Goal: Task Accomplishment & Management: Manage account settings

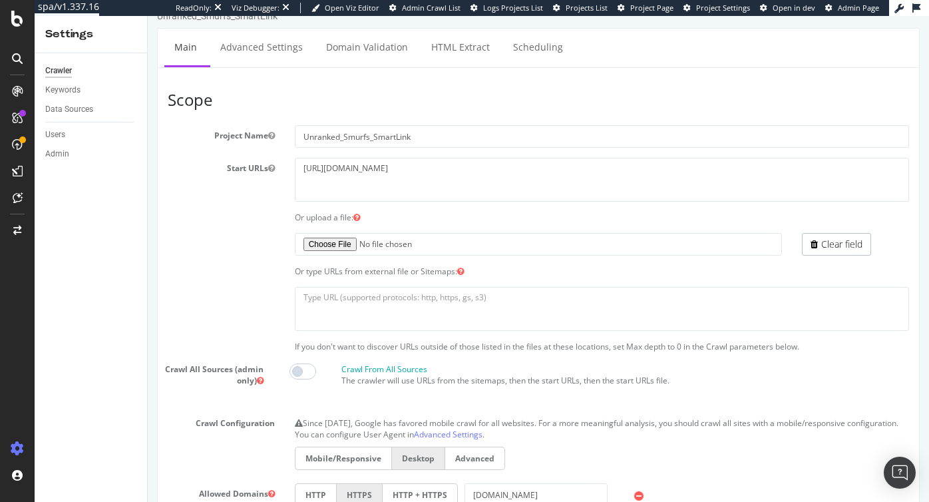
scroll to position [28, 0]
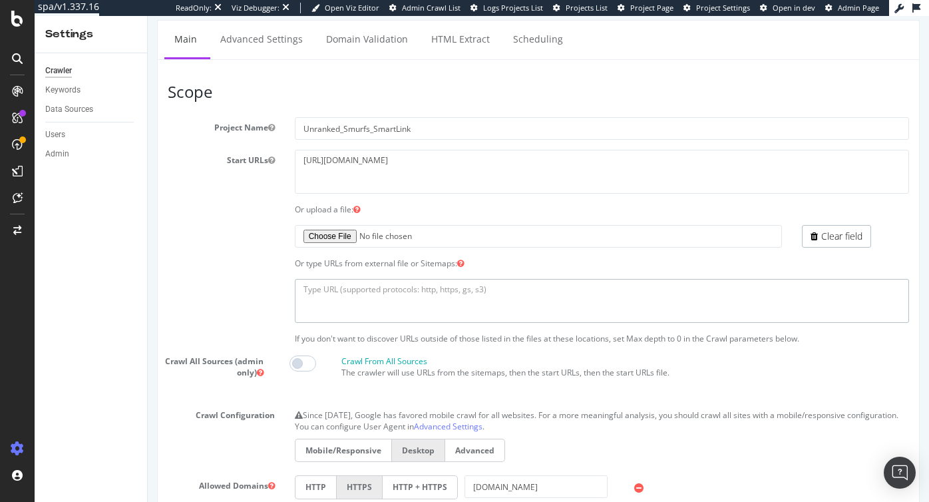
click at [348, 295] on textarea at bounding box center [602, 300] width 614 height 43
click at [395, 291] on textarea "To enrich screen reader interactions, please activate Accessibility in Grammarl…" at bounding box center [602, 300] width 614 height 43
paste textarea "https://trucsazeb.re/sitemap_0_mayssa.xml"
type textarea "https://trucsazeb.re/sitemap_0_mayssa.xml"
click at [306, 359] on span at bounding box center [302, 363] width 27 height 16
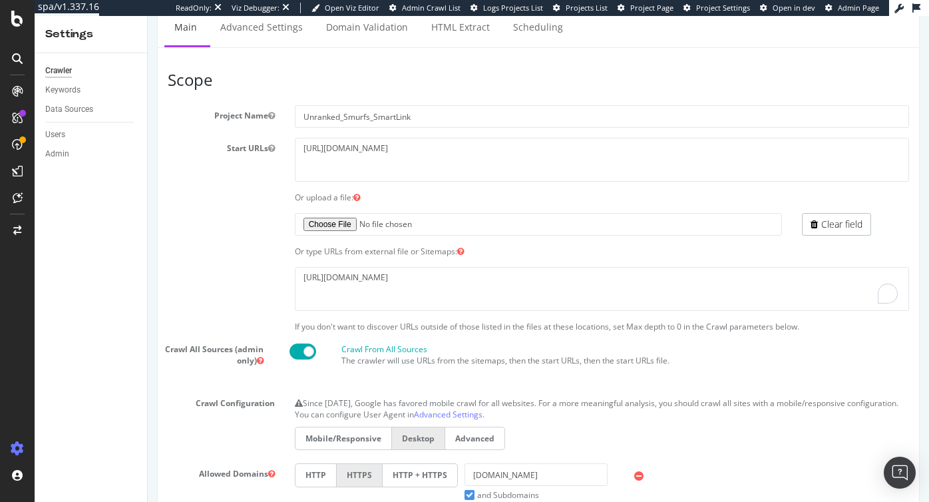
scroll to position [47, 0]
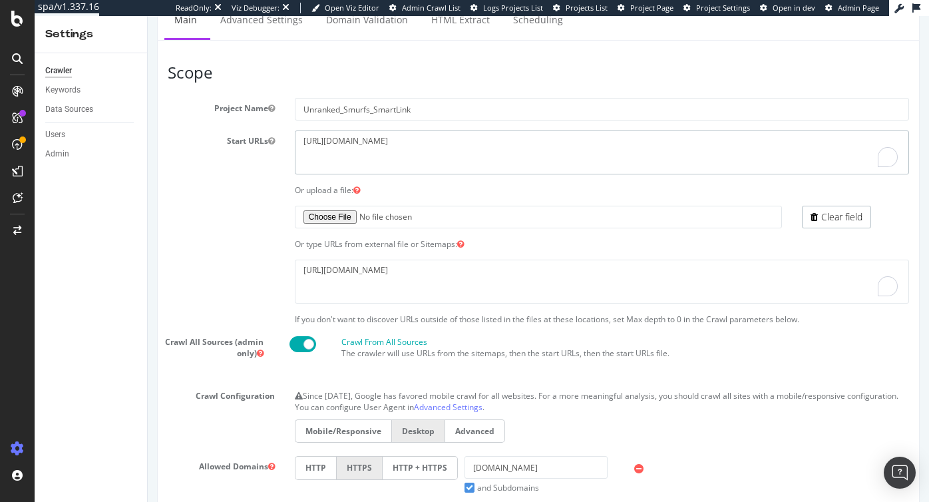
drag, startPoint x: 657, startPoint y: 140, endPoint x: 433, endPoint y: 145, distance: 224.3
click at [433, 145] on textarea "https://www.unrankedsmurfs.com/league-of-legends/lol-account/category/unranked?…" at bounding box center [602, 151] width 614 height 43
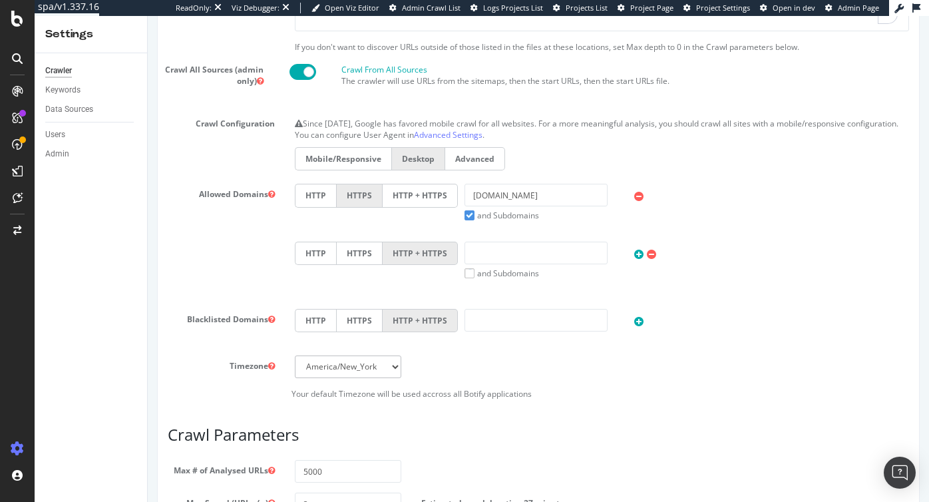
scroll to position [614, 0]
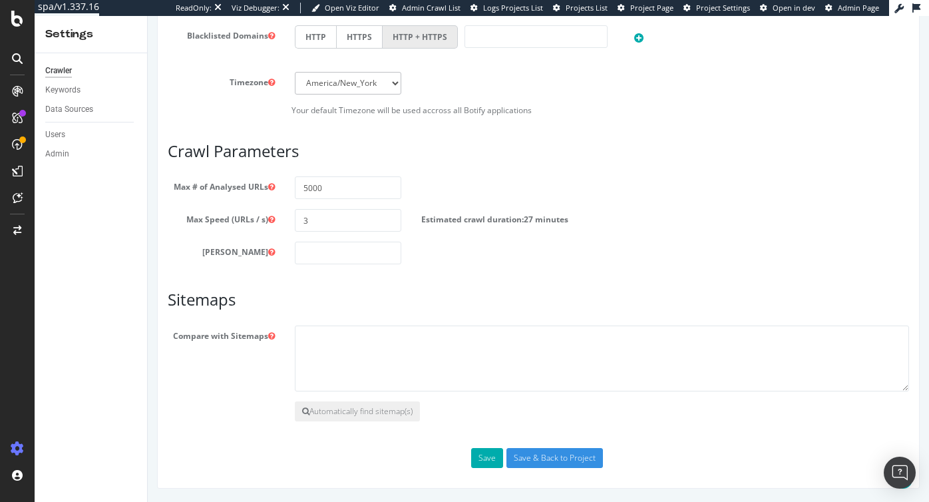
type textarea "[URL][DOMAIN_NAME]"
click at [333, 188] on input "5000" at bounding box center [348, 187] width 107 height 23
type input "500"
click at [547, 458] on input "Save & Back to Project" at bounding box center [554, 458] width 96 height 20
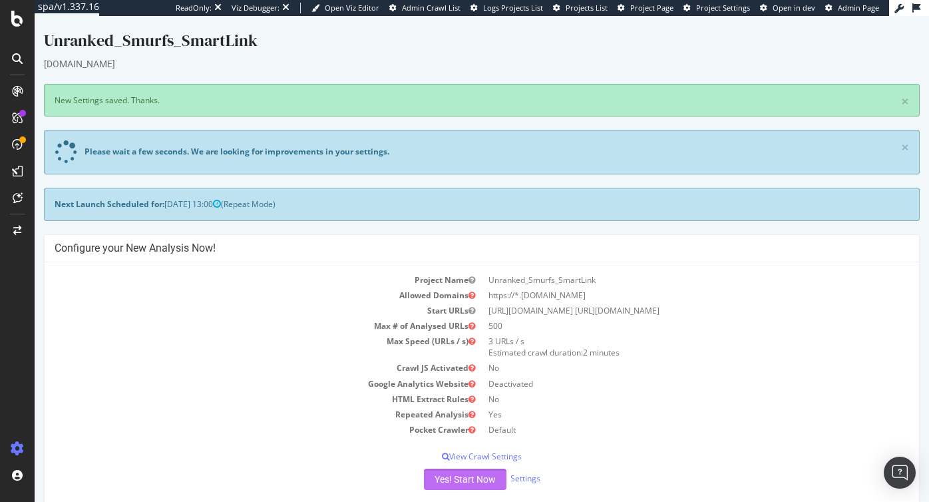
click at [462, 478] on button "Yes! Start Now" at bounding box center [465, 478] width 82 height 21
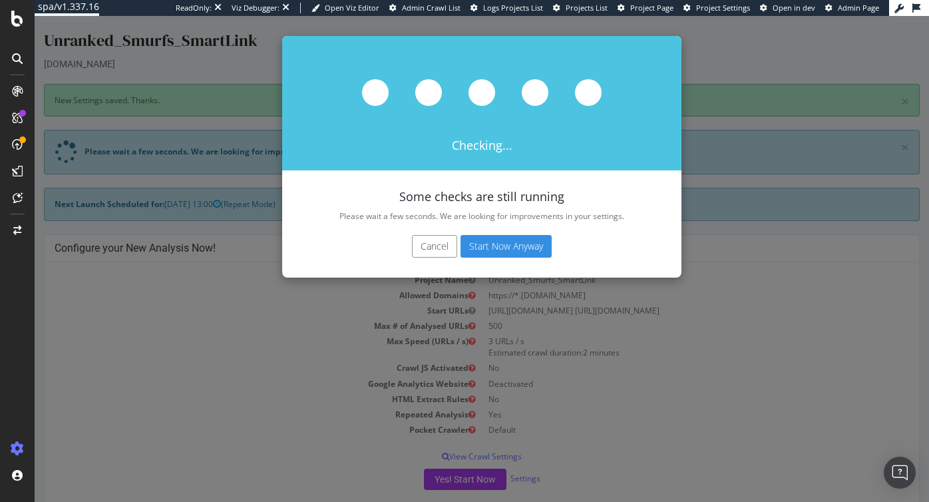
click at [487, 248] on button "Start Now Anyway" at bounding box center [505, 246] width 91 height 23
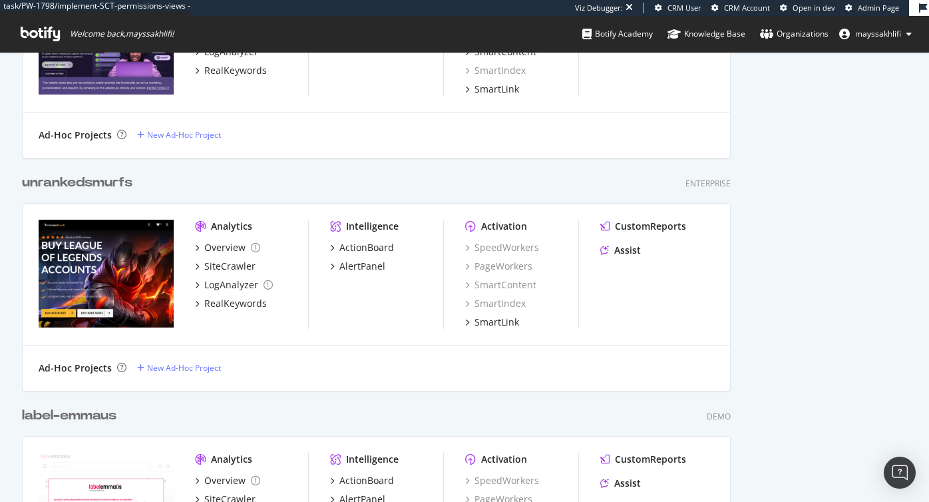
scroll to position [1108, 0]
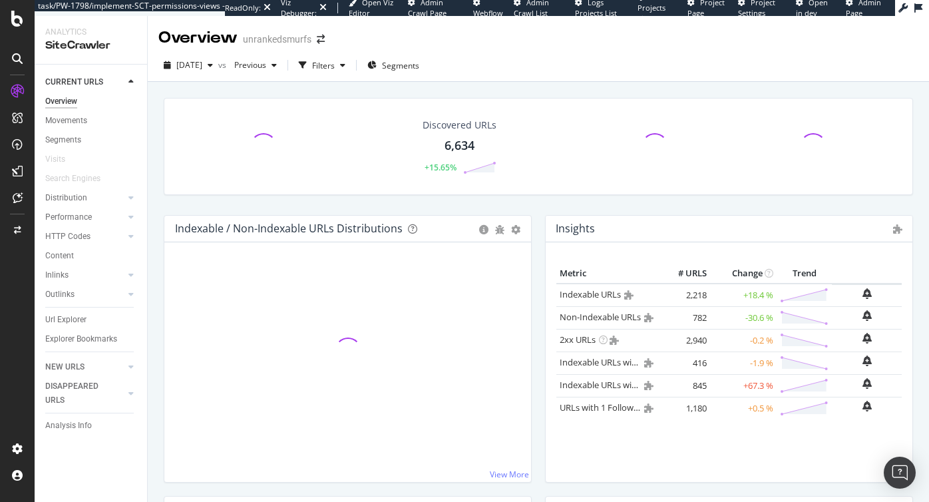
click at [555, 43] on div "Overview unrankedsmurfs" at bounding box center [538, 32] width 781 height 33
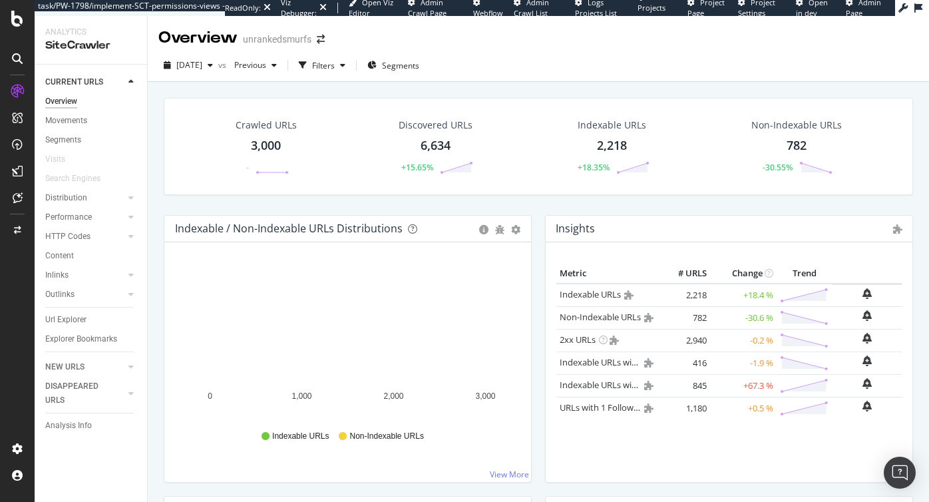
click at [476, 54] on div "2025 Apr. 23rd vs Previous Filters Segments" at bounding box center [538, 65] width 781 height 33
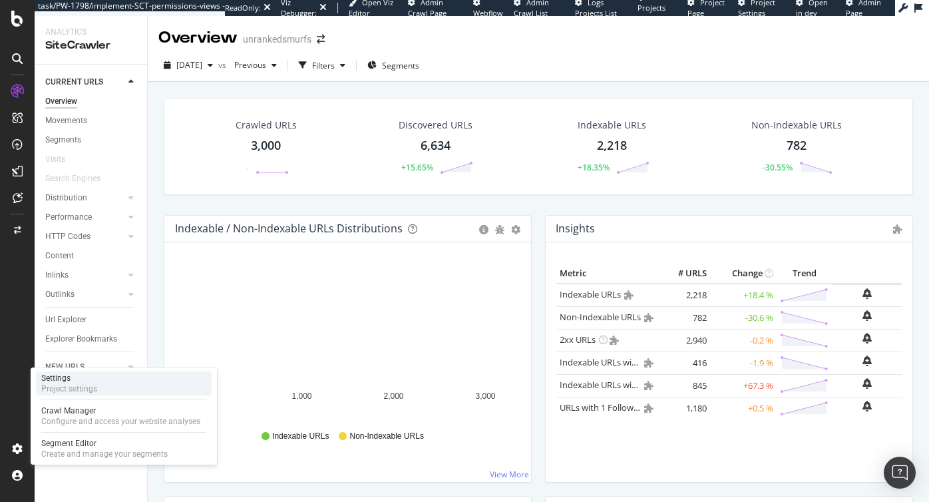
click at [75, 388] on div "Project settings" at bounding box center [69, 388] width 56 height 11
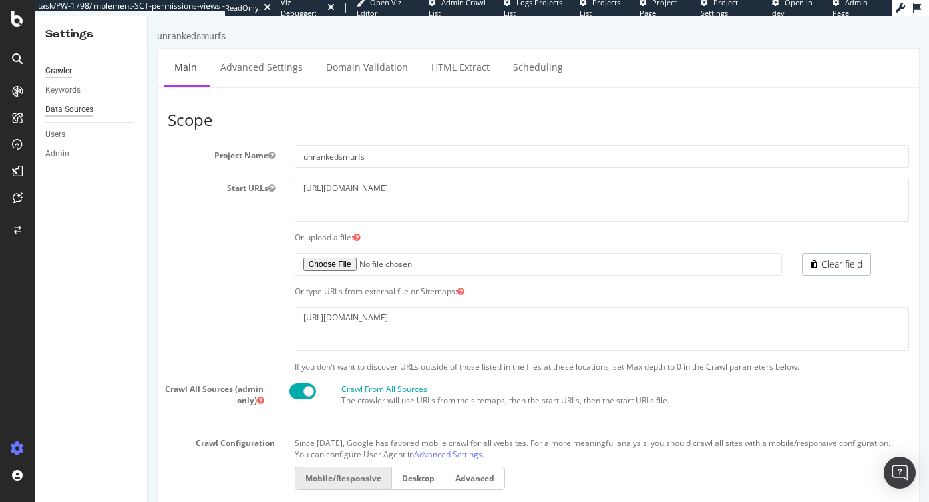
click at [67, 109] on div "Data Sources" at bounding box center [69, 109] width 48 height 14
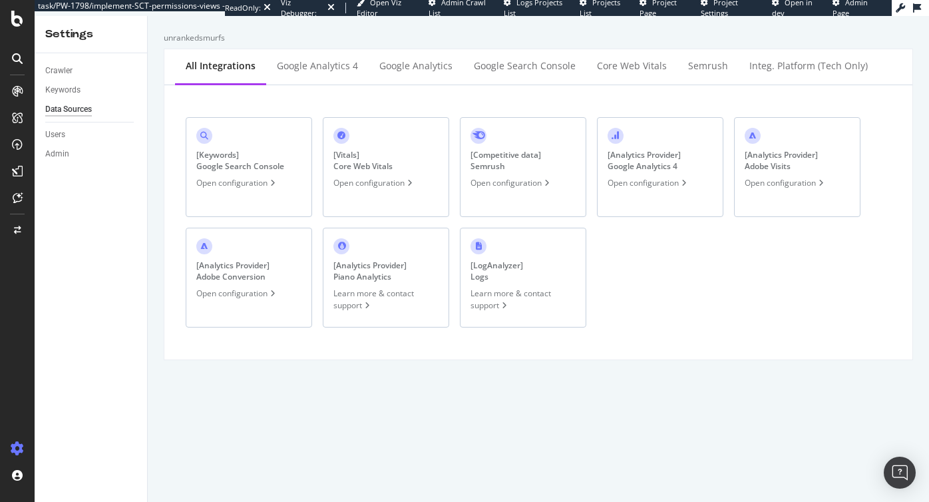
click at [663, 169] on div "[ Analytics Provider ] Google Analytics 4" at bounding box center [643, 160] width 73 height 23
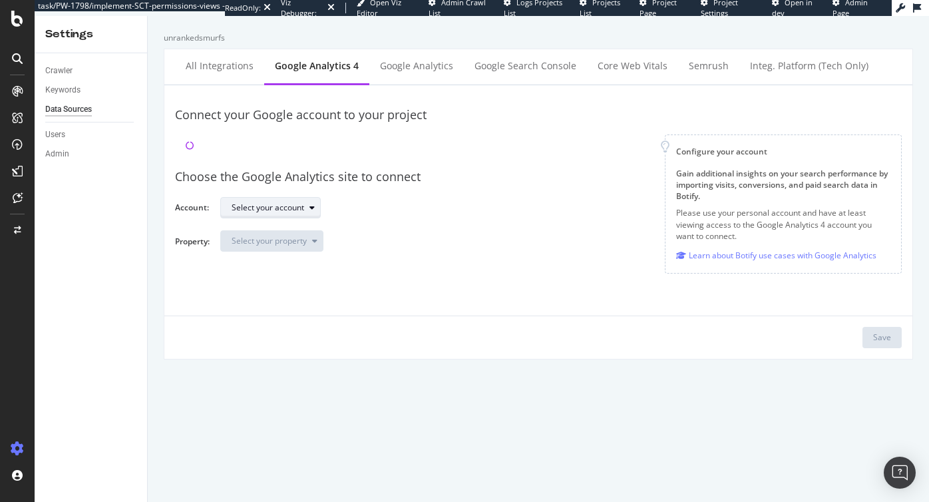
click at [287, 205] on div "Connect your Google account to your project Configure your account Gain additio…" at bounding box center [538, 221] width 726 height 251
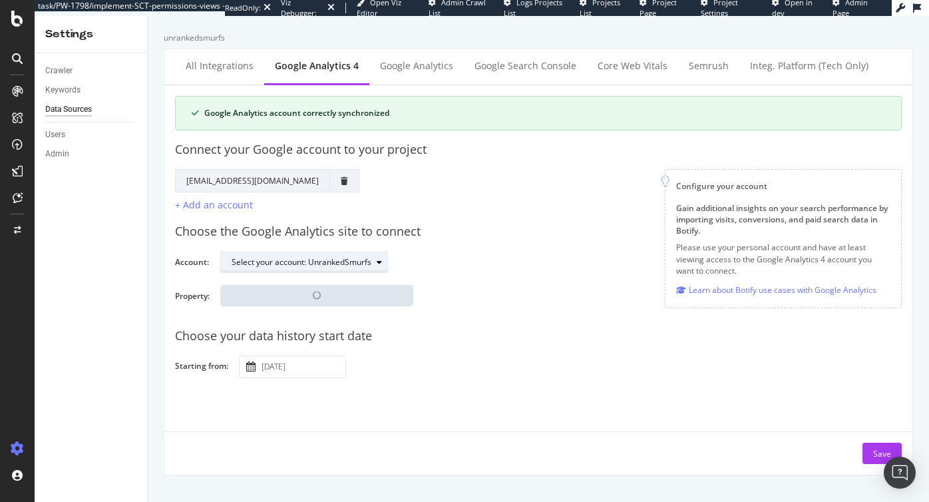
click at [267, 261] on div "Select your account: UnrankedSmurfs" at bounding box center [302, 262] width 140 height 8
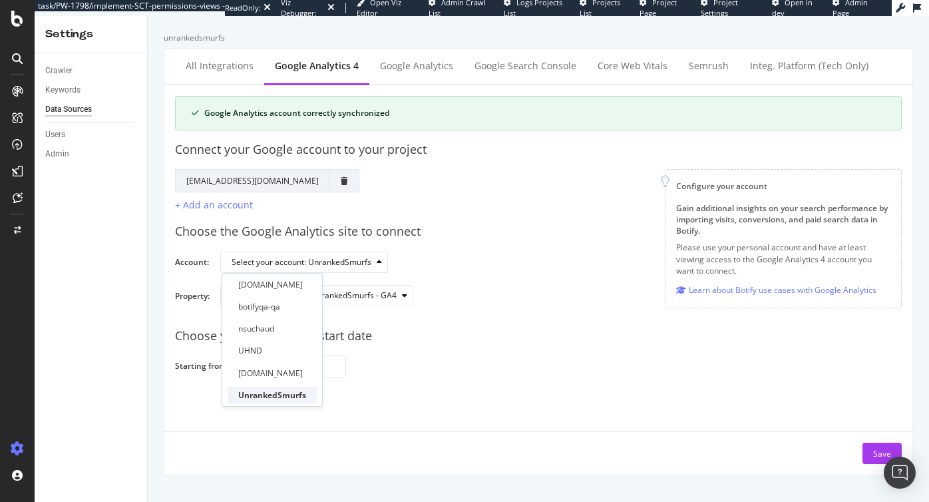
click at [267, 395] on div "UnrankedSmurfs" at bounding box center [272, 394] width 68 height 11
click at [404, 388] on div "Google Analytics account correctly synchronized Connect your Google account to …" at bounding box center [538, 280] width 726 height 368
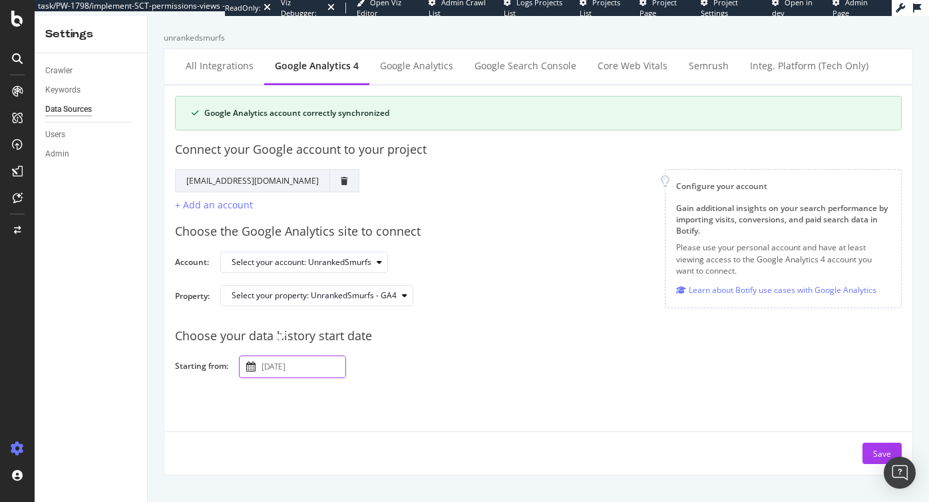
click at [290, 369] on input "2025 January 1st" at bounding box center [302, 366] width 86 height 21
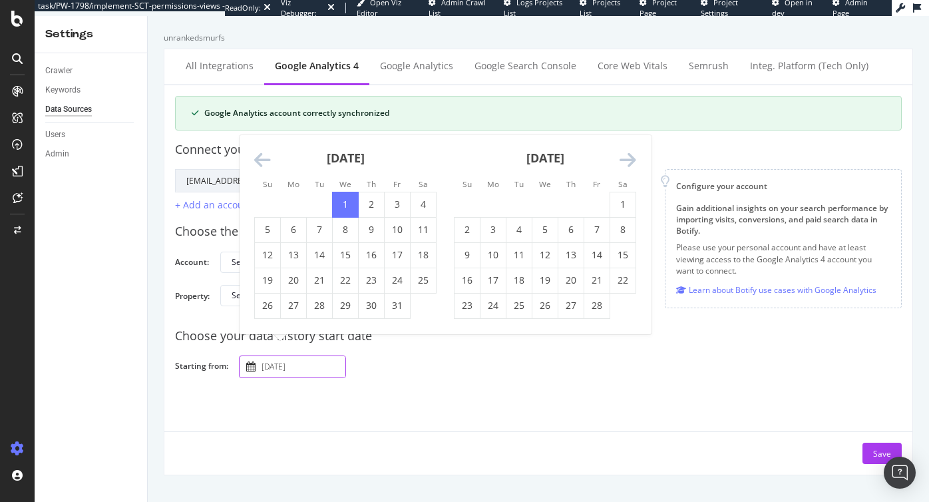
click at [629, 160] on icon "Move forward to switch to the next month." at bounding box center [627, 160] width 17 height 19
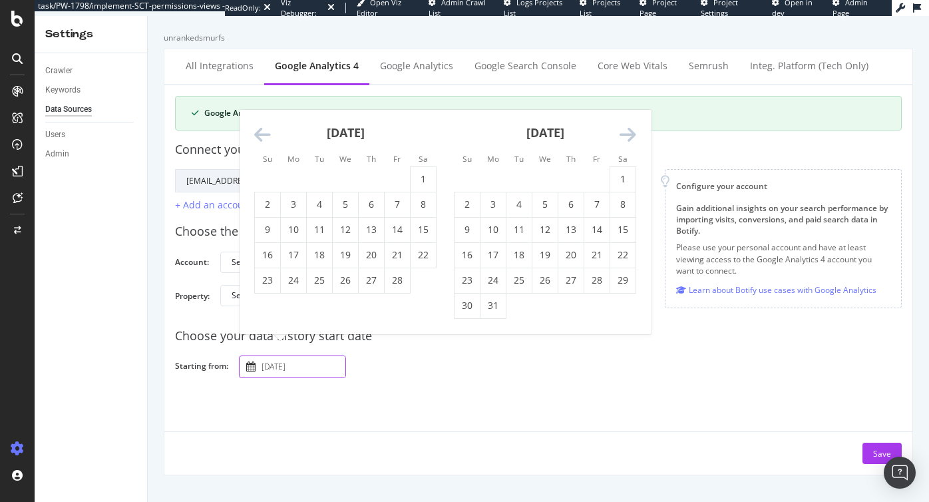
click at [629, 160] on div "Su Mo Tu We Th Fr Sa Su Mo Tu We Th Fr Sa December 2024 1 2 3 4 5 6 7 8 9 10 11…" at bounding box center [444, 222] width 411 height 224
click at [629, 160] on li "Sa" at bounding box center [622, 158] width 26 height 13
click at [627, 140] on icon "Move forward to switch to the next month." at bounding box center [627, 135] width 17 height 19
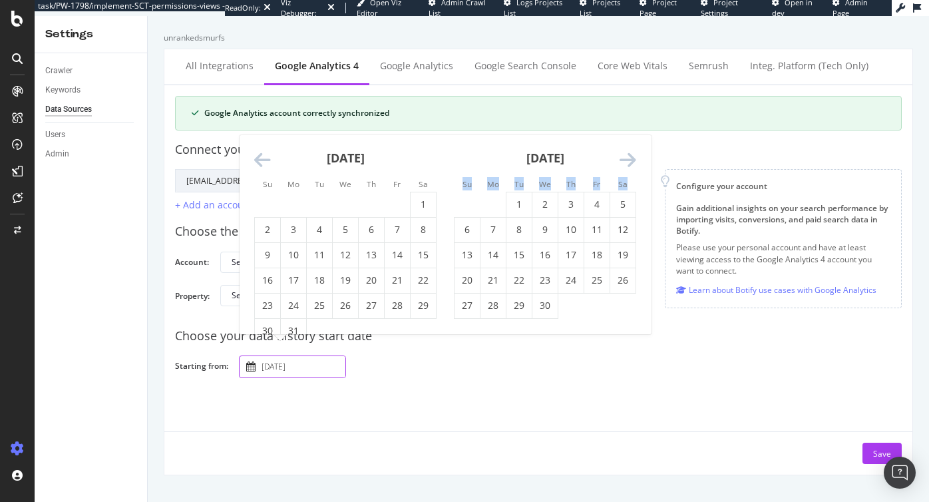
click at [627, 140] on div "April 2025" at bounding box center [545, 163] width 182 height 57
click at [627, 163] on icon "Move forward to switch to the next month." at bounding box center [627, 160] width 17 height 19
click at [629, 160] on icon "Move forward to switch to the next month." at bounding box center [627, 160] width 17 height 19
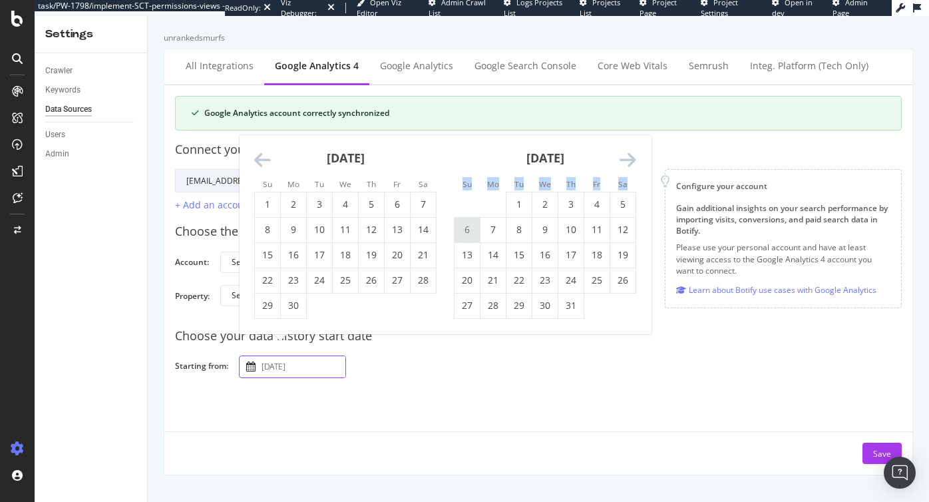
click at [466, 224] on td "6" at bounding box center [467, 229] width 26 height 25
type input "2025 July 6th"
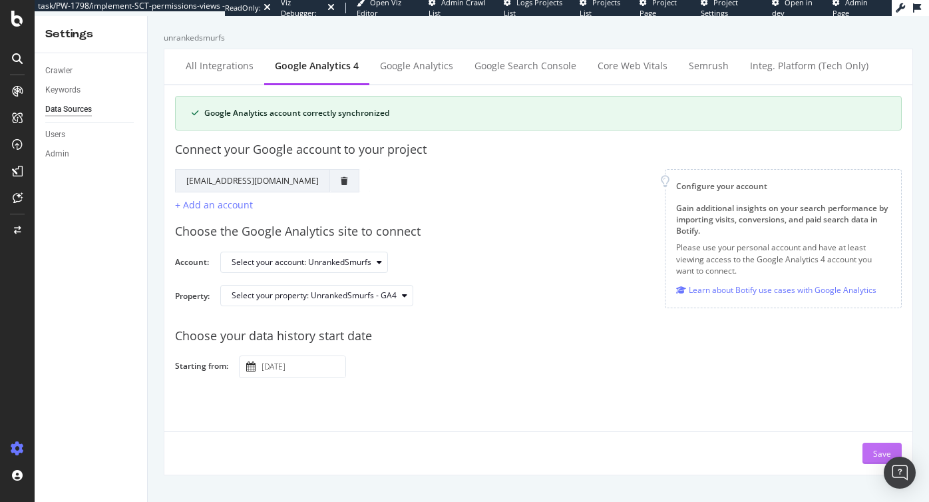
click at [874, 454] on div "Save" at bounding box center [882, 453] width 18 height 11
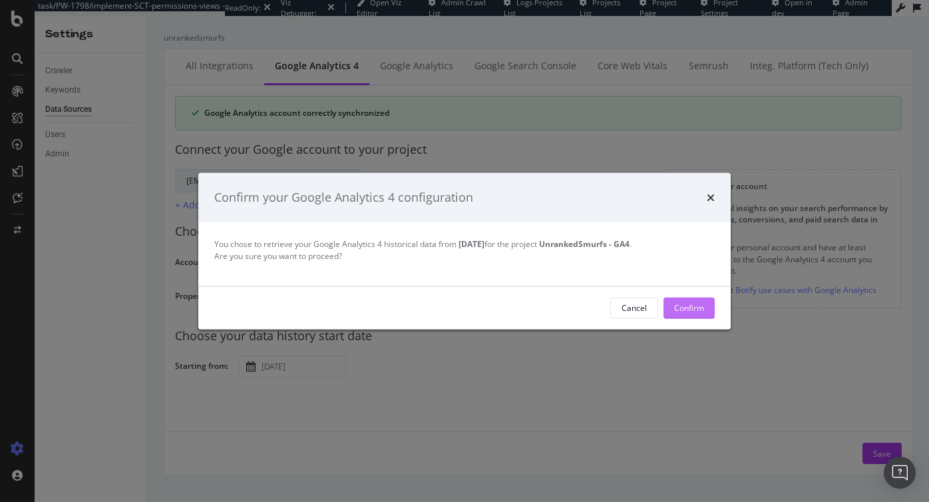
click at [696, 307] on div "Confirm" at bounding box center [689, 307] width 30 height 11
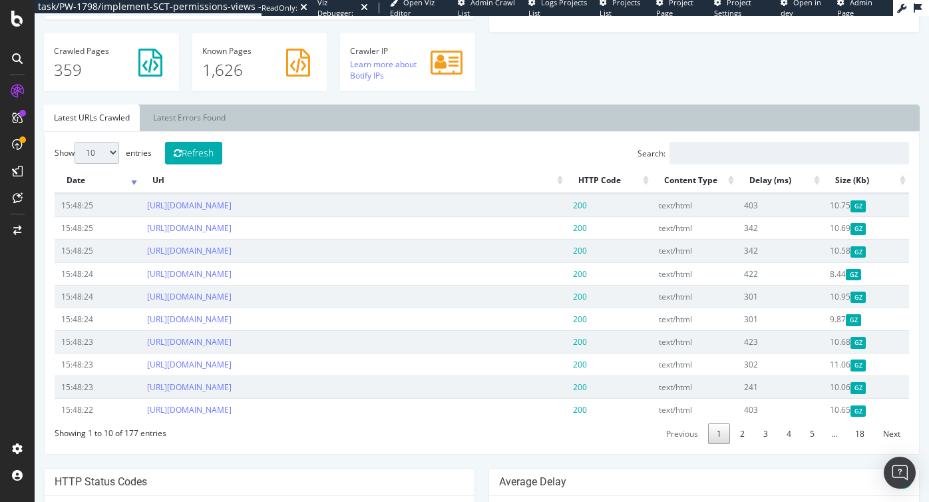
scroll to position [385, 0]
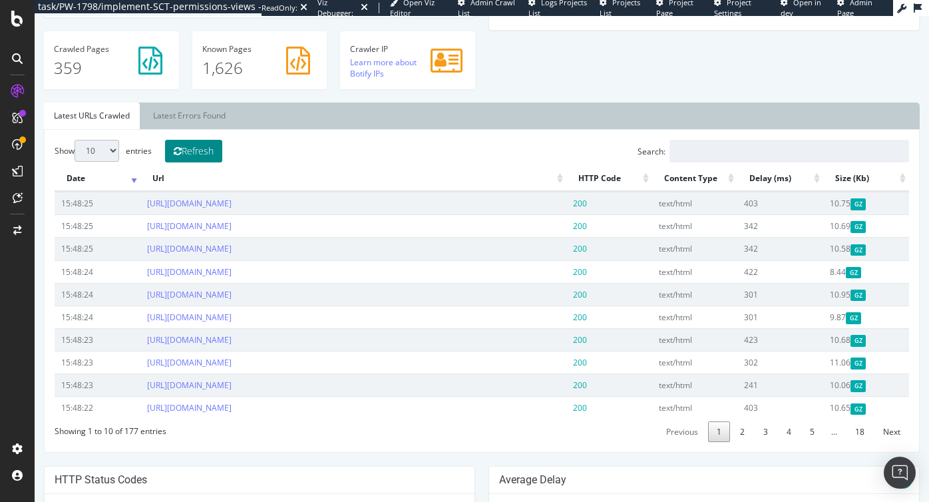
click at [222, 150] on button "Refresh" at bounding box center [193, 151] width 57 height 23
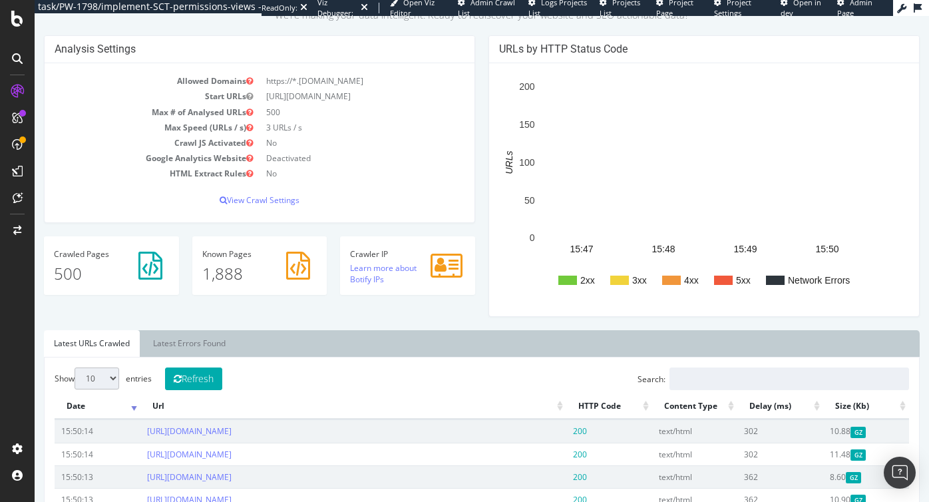
scroll to position [151, 0]
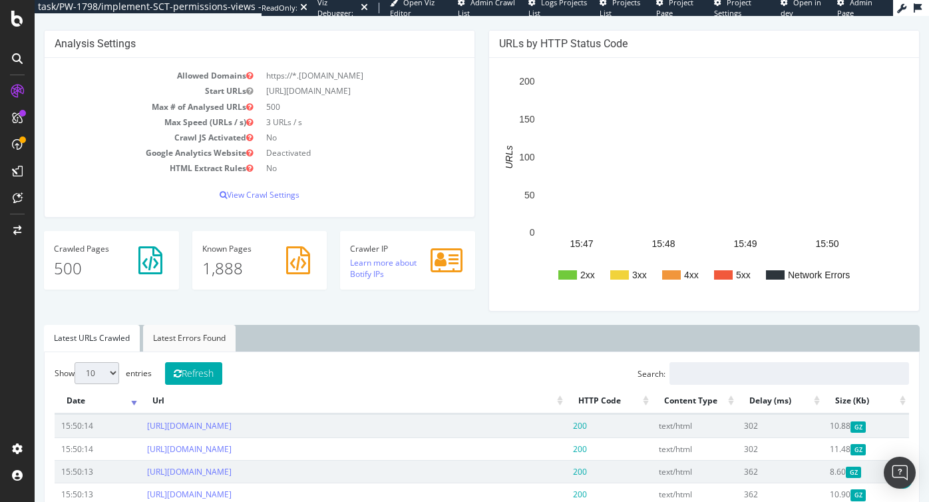
click at [184, 331] on link "Latest Errors Found" at bounding box center [189, 338] width 92 height 27
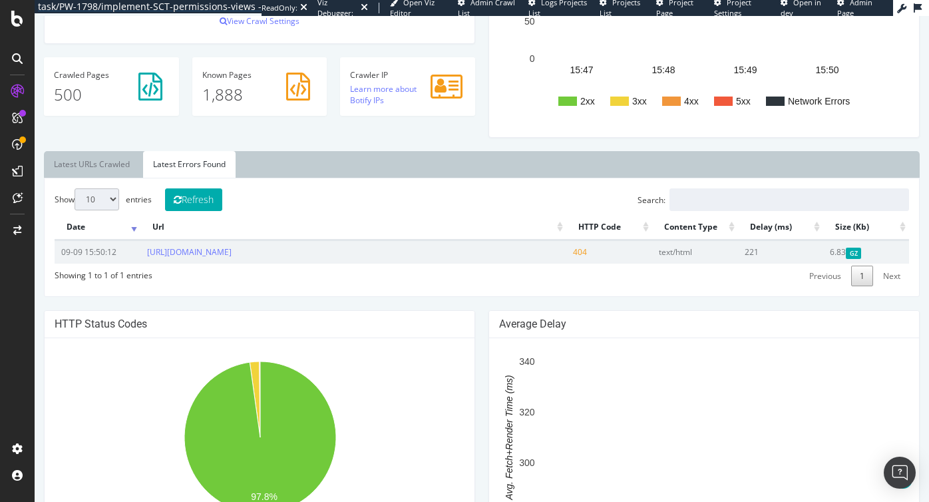
scroll to position [0, 0]
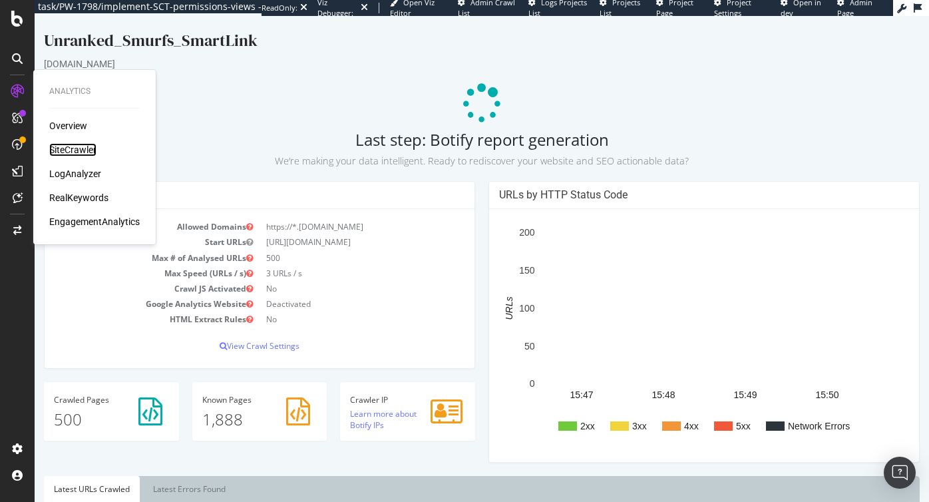
click at [69, 150] on div "SiteCrawler" at bounding box center [72, 149] width 47 height 13
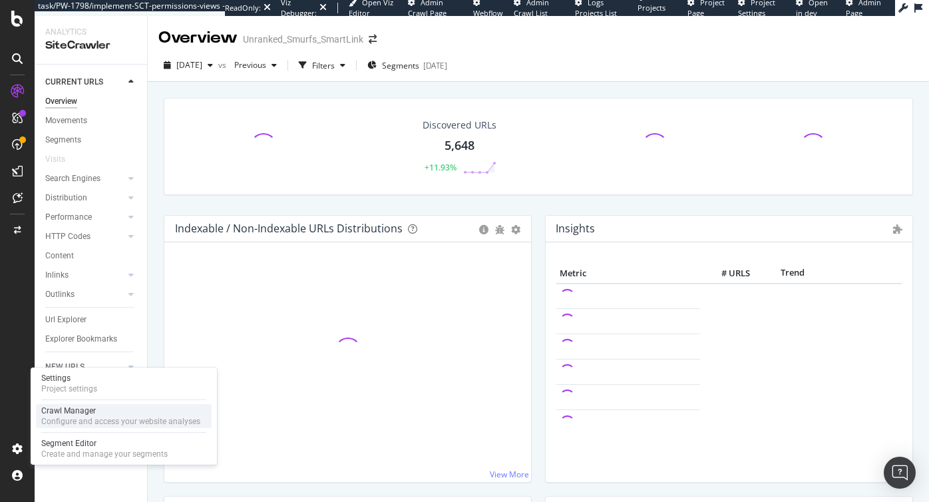
click at [77, 412] on div "Crawl Manager" at bounding box center [120, 410] width 159 height 11
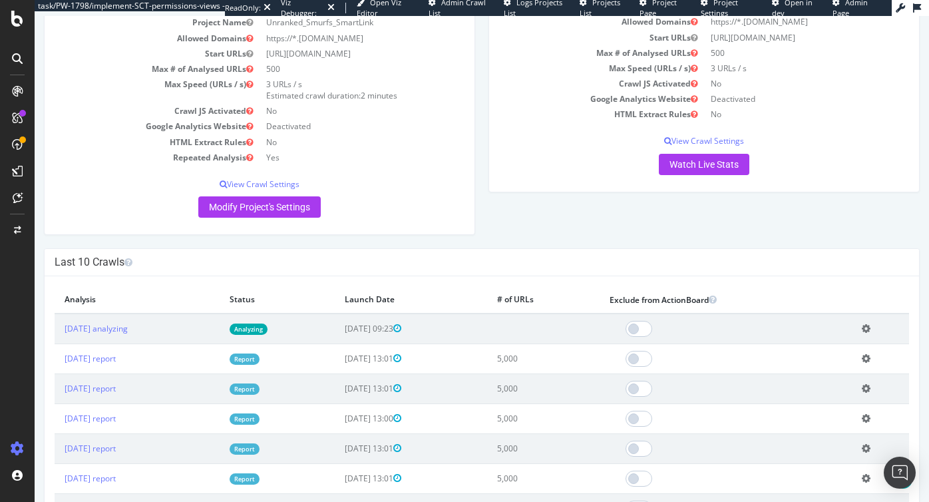
scroll to position [161, 0]
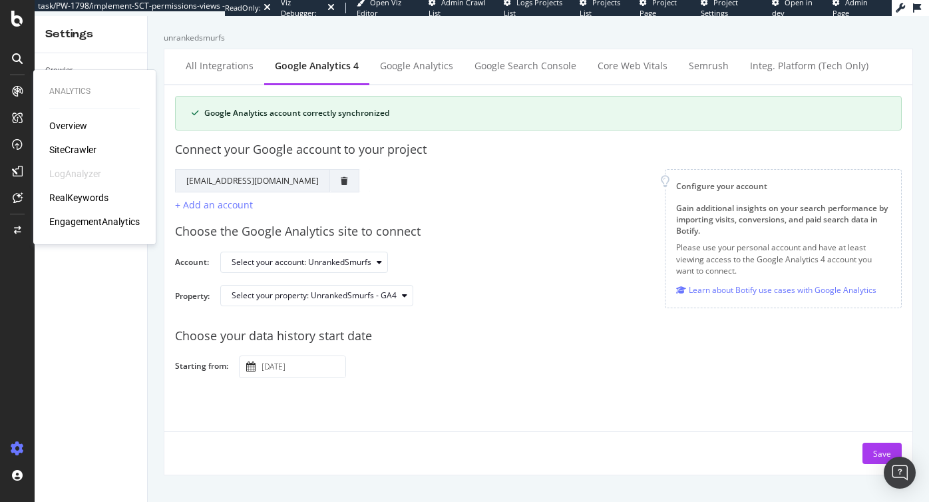
click at [80, 151] on div "SiteCrawler" at bounding box center [72, 149] width 47 height 13
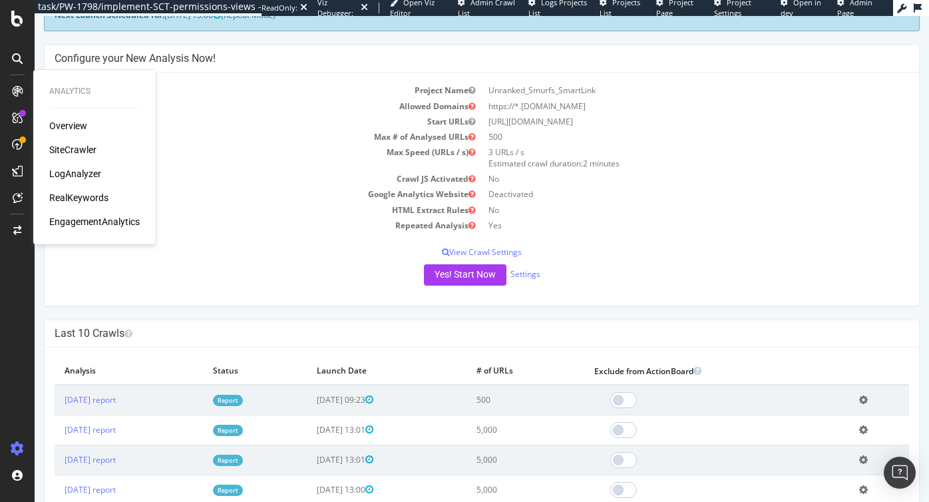
scroll to position [91, 0]
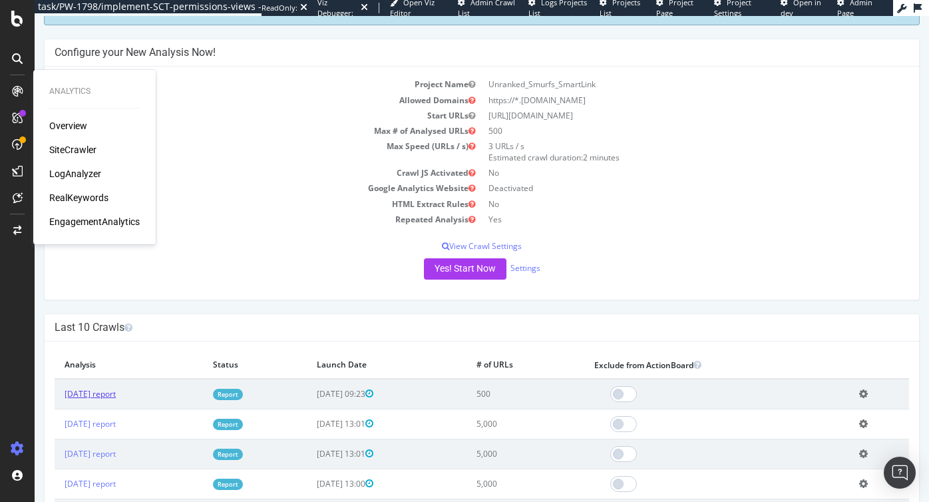
click at [98, 395] on link "[DATE] report" at bounding box center [90, 393] width 51 height 11
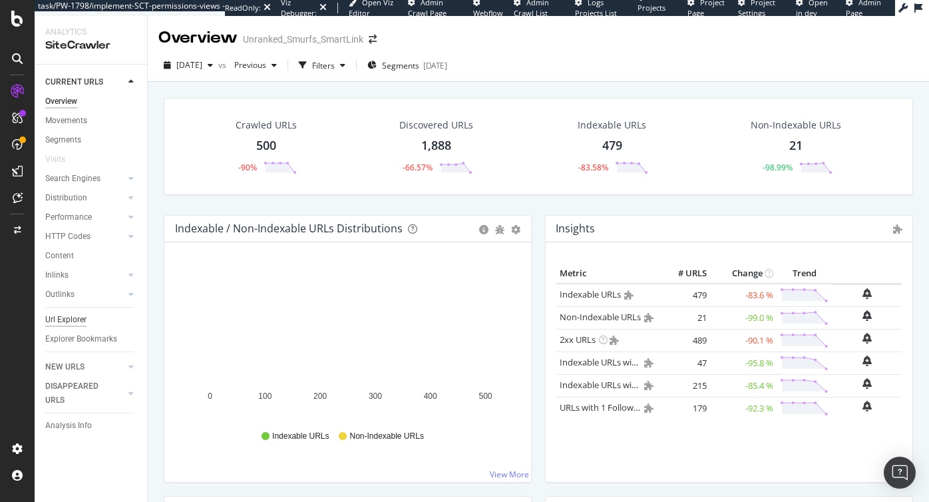
click at [78, 315] on div "Url Explorer" at bounding box center [65, 320] width 41 height 14
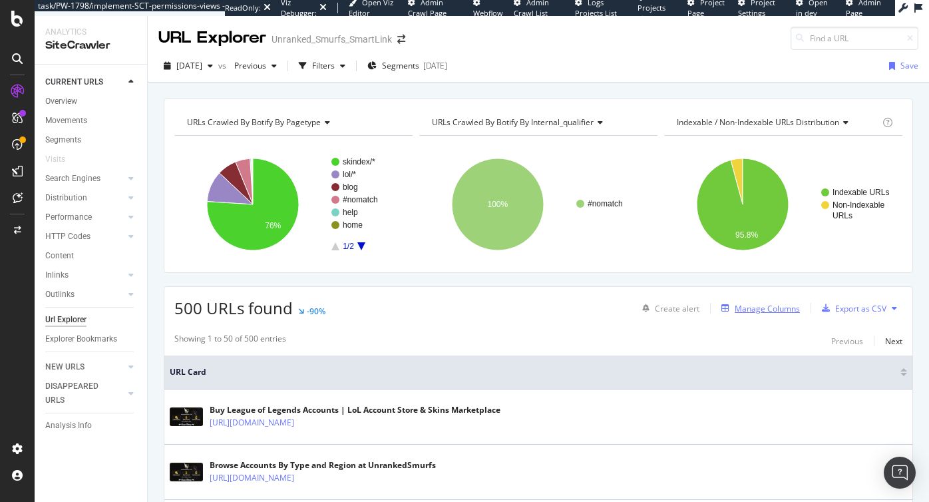
click at [772, 309] on div "Manage Columns" at bounding box center [766, 308] width 65 height 11
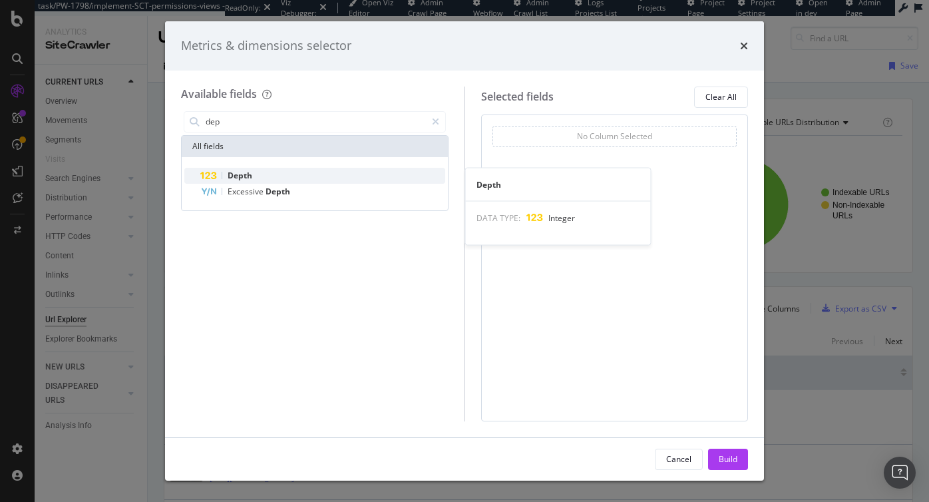
type input "dep"
click at [250, 176] on span "Depth" at bounding box center [240, 175] width 25 height 11
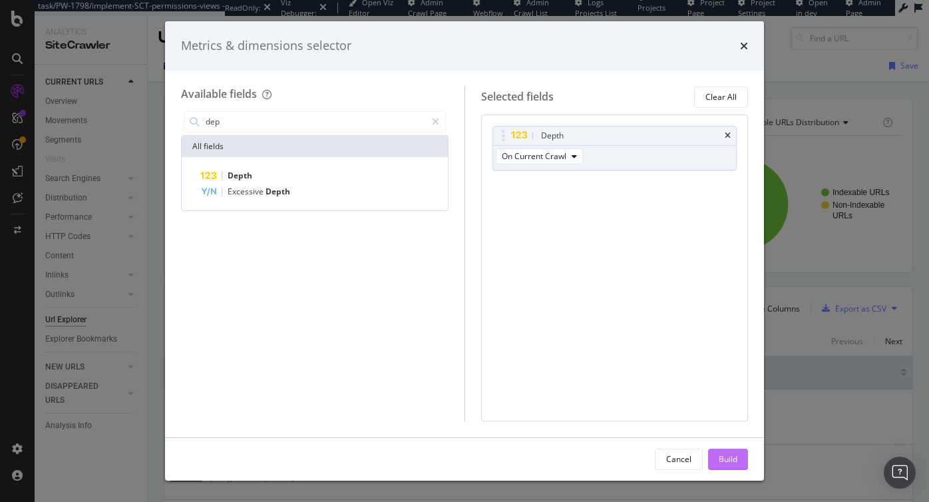
click at [726, 452] on div "Build" at bounding box center [727, 459] width 19 height 20
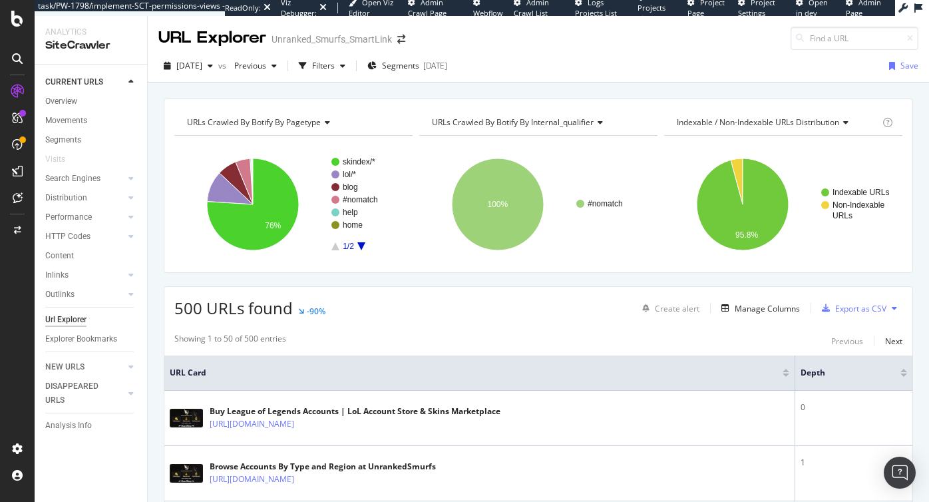
click at [905, 370] on div at bounding box center [903, 370] width 7 height 3
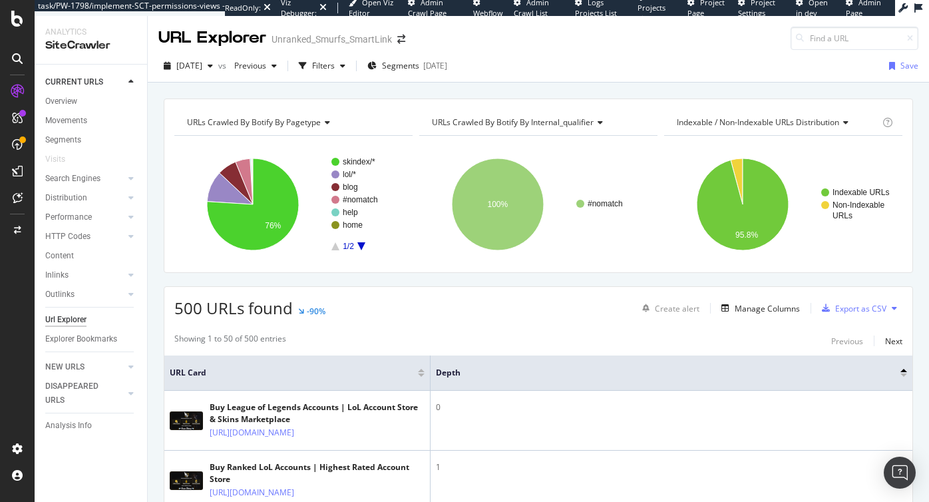
click at [905, 375] on div at bounding box center [903, 374] width 7 height 3
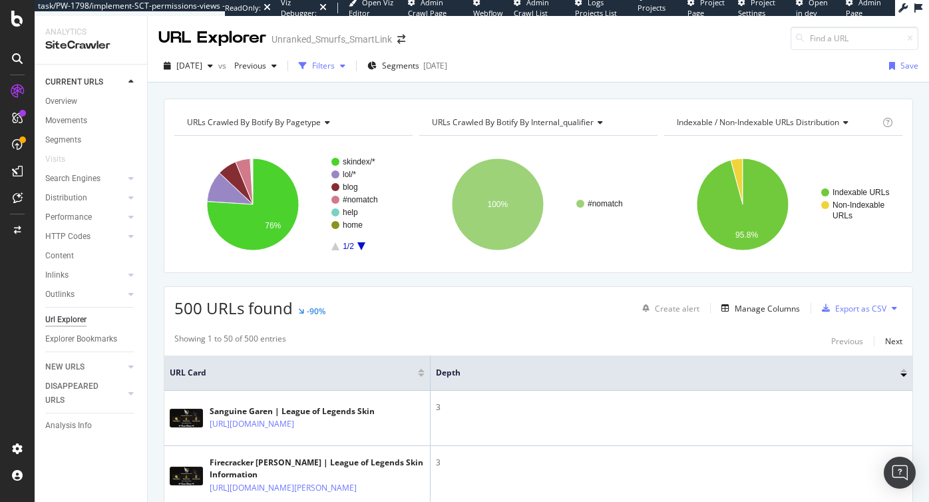
click at [335, 66] on div "Filters" at bounding box center [323, 65] width 23 height 11
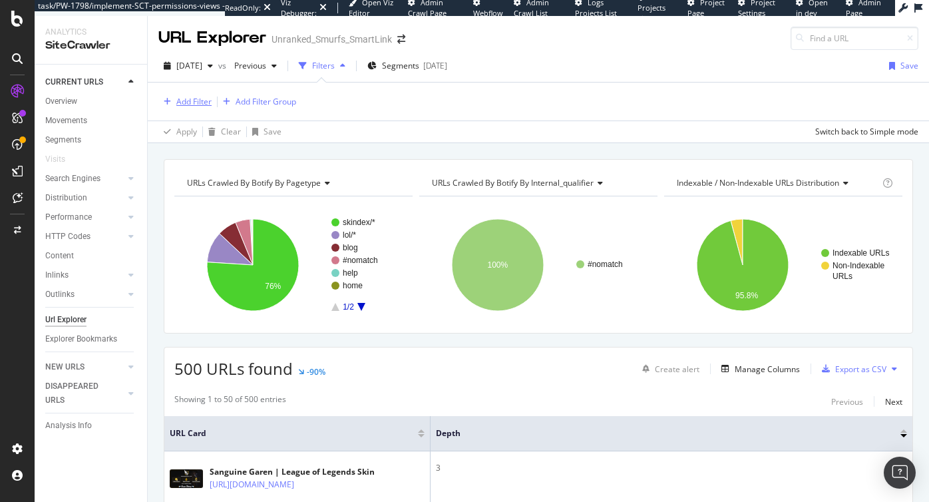
click at [188, 102] on div "Add Filter" at bounding box center [193, 101] width 35 height 11
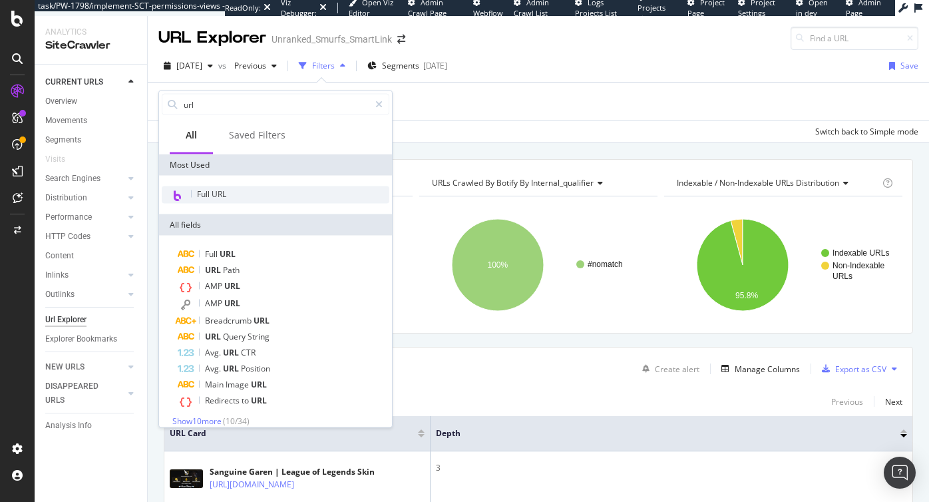
type input "url"
click at [212, 196] on span "Full URL" at bounding box center [211, 193] width 29 height 11
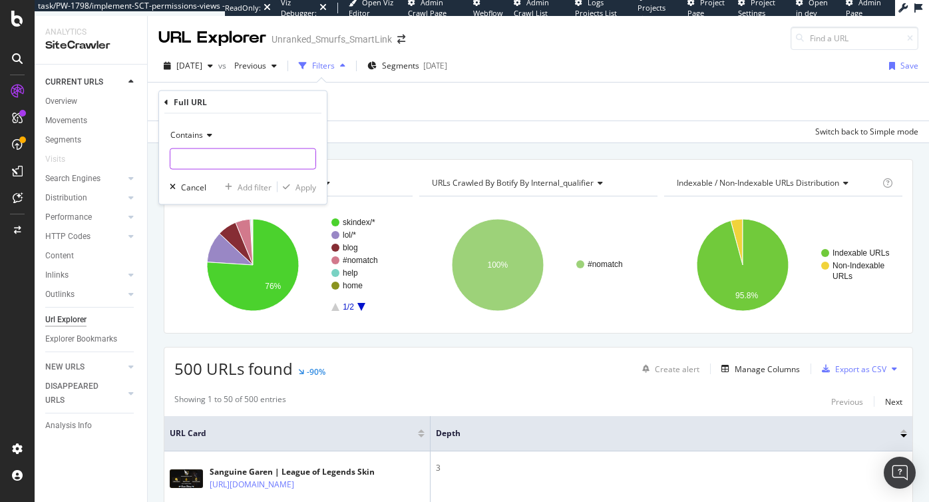
click at [202, 162] on input "text" at bounding box center [242, 158] width 145 height 21
paste input "[URL][DOMAIN_NAME]"
type input "[URL][DOMAIN_NAME]"
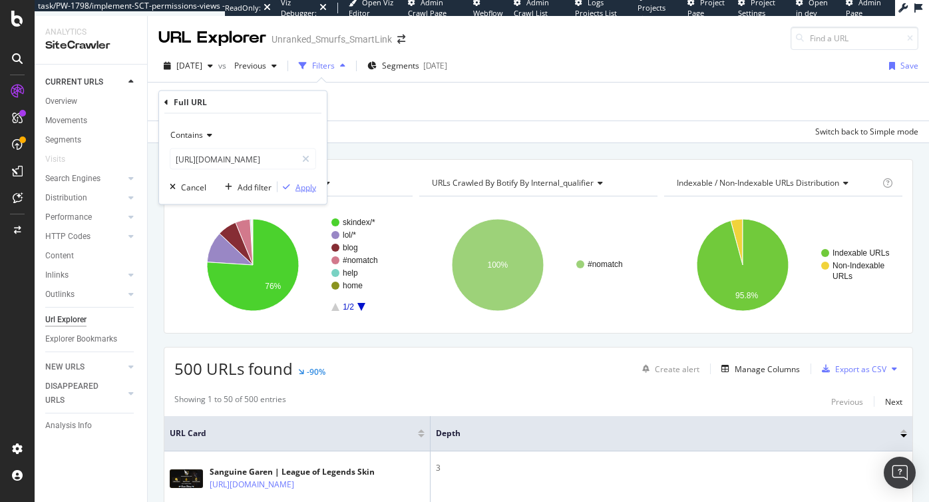
click at [309, 182] on div "Apply" at bounding box center [305, 186] width 21 height 11
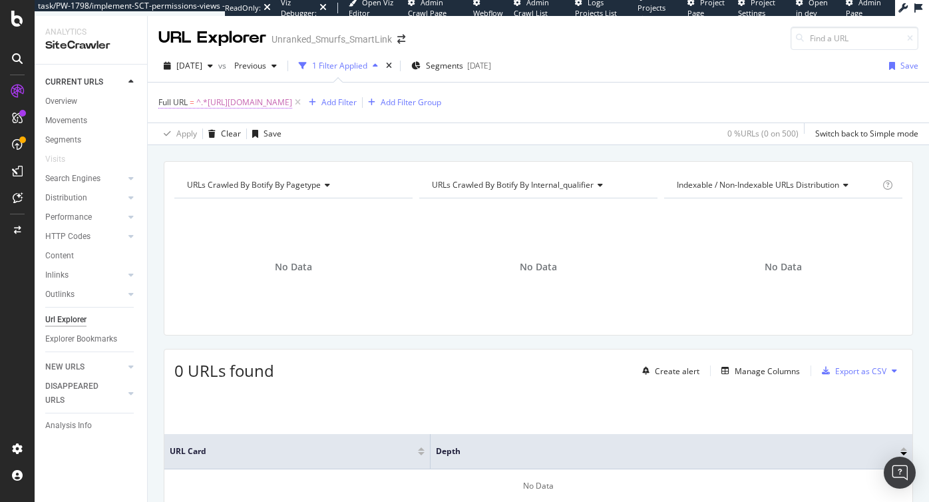
click at [292, 105] on span "^.*[URL][DOMAIN_NAME]" at bounding box center [244, 102] width 96 height 19
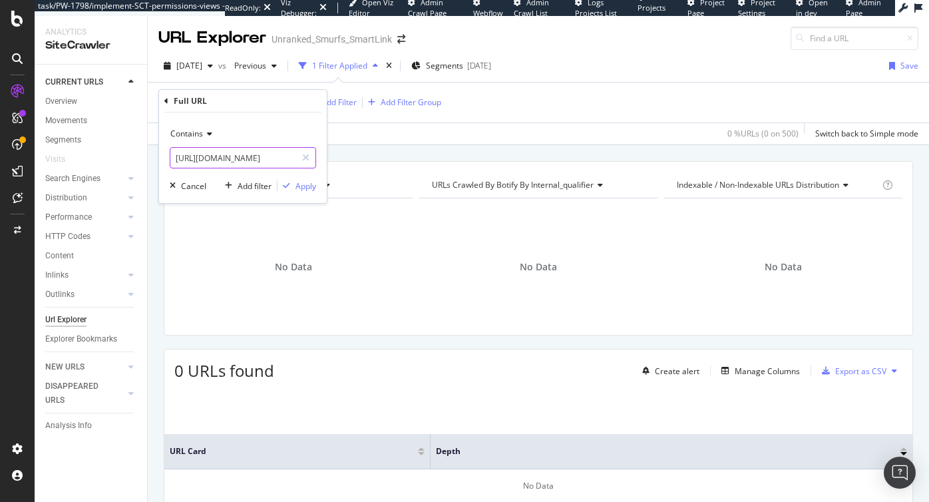
scroll to position [0, 44]
drag, startPoint x: 283, startPoint y: 159, endPoint x: 363, endPoint y: 163, distance: 79.9
click at [363, 163] on body "task/PW-1798/implement-SCT-permissions-views - ReadOnly: Viz Debugger: Open Viz…" at bounding box center [464, 251] width 929 height 502
click at [283, 156] on input "[URL][DOMAIN_NAME]" at bounding box center [233, 157] width 126 height 21
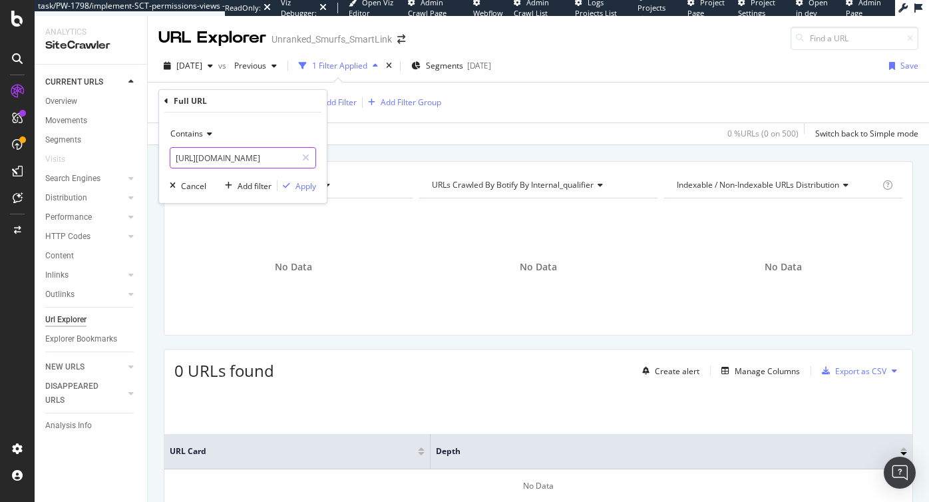
drag, startPoint x: 264, startPoint y: 158, endPoint x: 173, endPoint y: 155, distance: 91.2
click at [173, 155] on input "[URL][DOMAIN_NAME]" at bounding box center [233, 157] width 126 height 21
type input "2023.7z"
click at [303, 186] on div "Apply" at bounding box center [305, 185] width 21 height 11
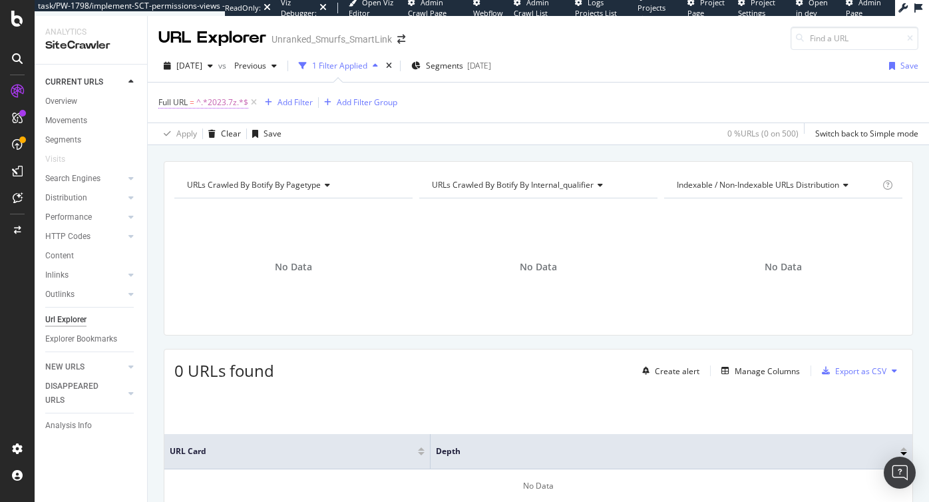
click at [216, 106] on span "^.*2023.7z.*$" at bounding box center [222, 102] width 52 height 19
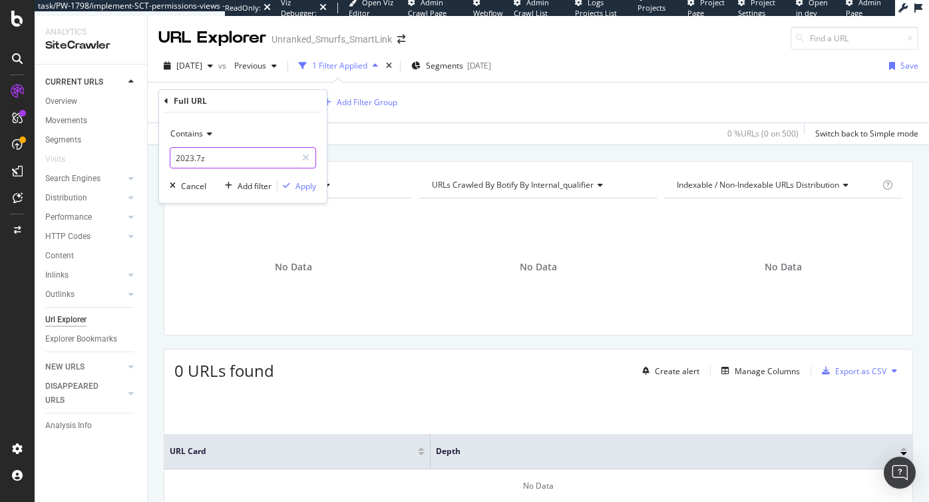
click at [226, 158] on input "2023.7z" at bounding box center [233, 157] width 126 height 21
paste input "[URL][DOMAIN_NAME]"
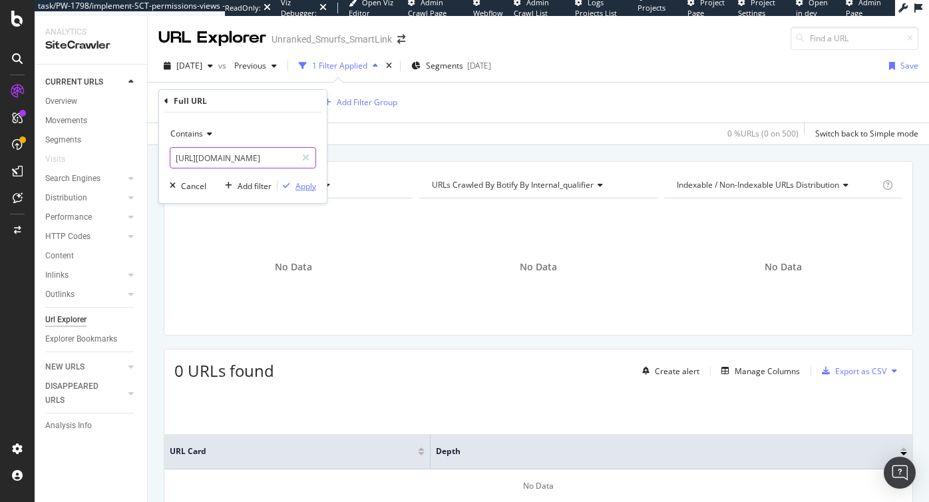
type input "[URL][DOMAIN_NAME]"
click at [303, 186] on div "Apply" at bounding box center [305, 185] width 21 height 11
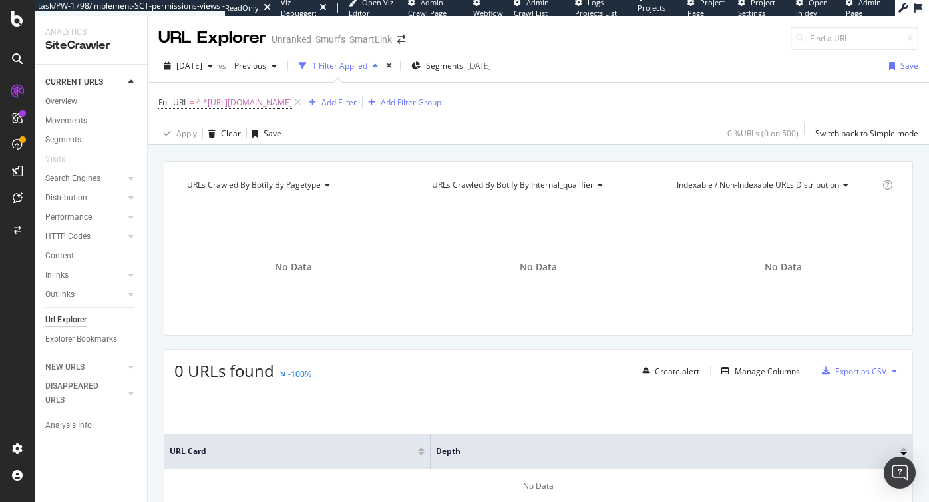
click at [77, 319] on div "Url Explorer" at bounding box center [65, 320] width 41 height 14
click at [303, 100] on icon at bounding box center [297, 102] width 11 height 13
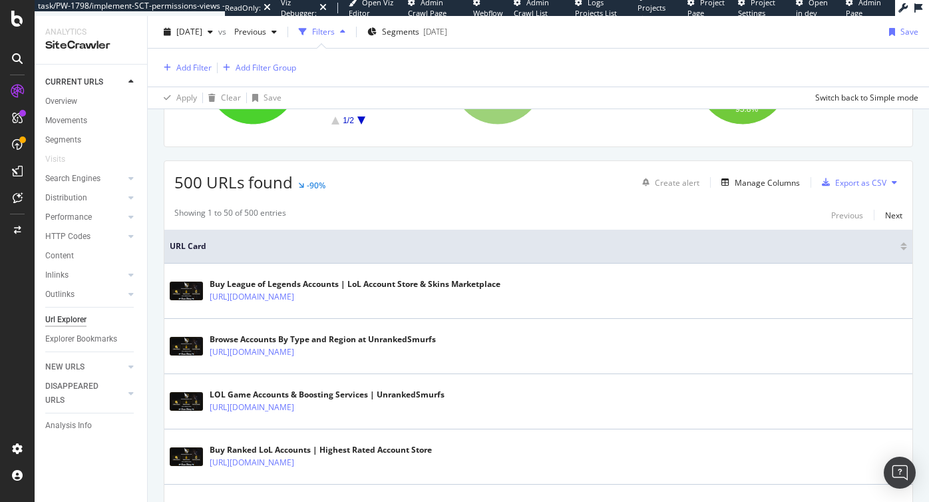
scroll to position [192, 0]
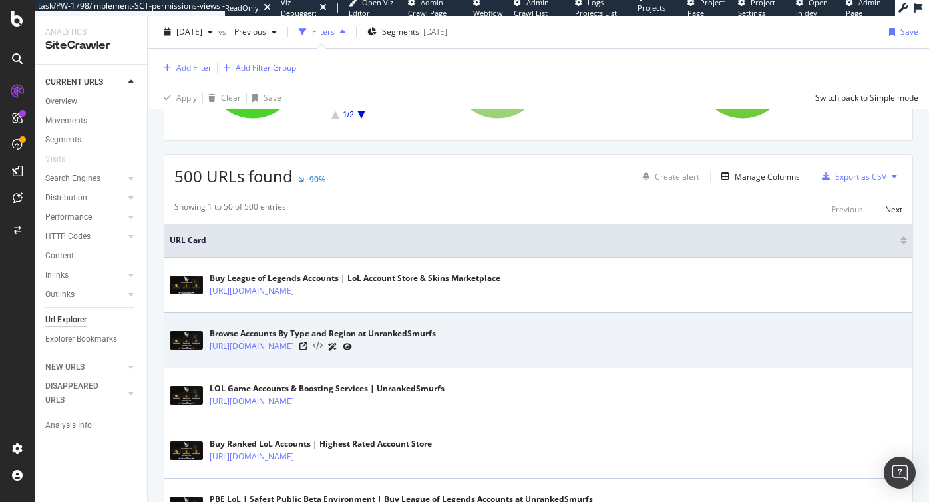
click at [323, 344] on icon at bounding box center [318, 345] width 10 height 9
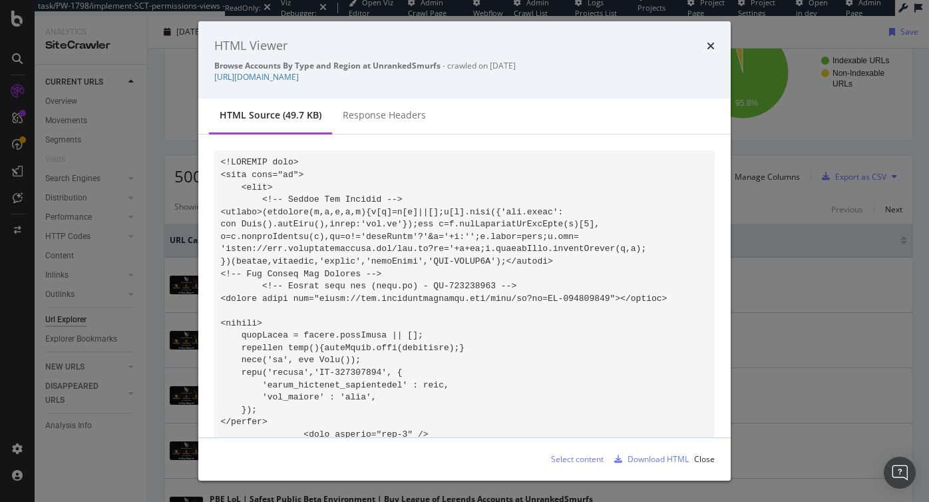
drag, startPoint x: 536, startPoint y: 77, endPoint x: 210, endPoint y: 75, distance: 326.0
click at [210, 75] on div "HTML Viewer Browse Accounts By Type and Region at UnrankedSmurfs - crawled on […" at bounding box center [464, 59] width 532 height 77
copy link "[URL][DOMAIN_NAME]"
click at [712, 42] on icon "times" at bounding box center [711, 46] width 8 height 11
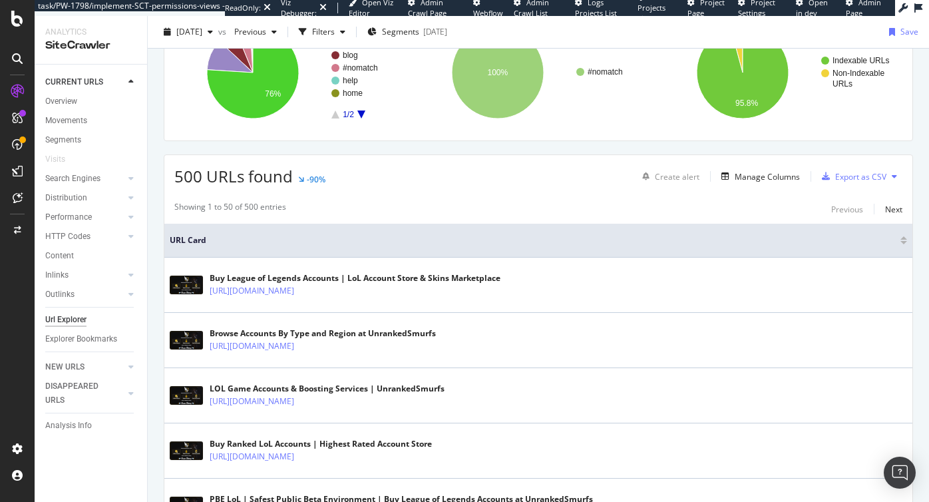
scroll to position [0, 0]
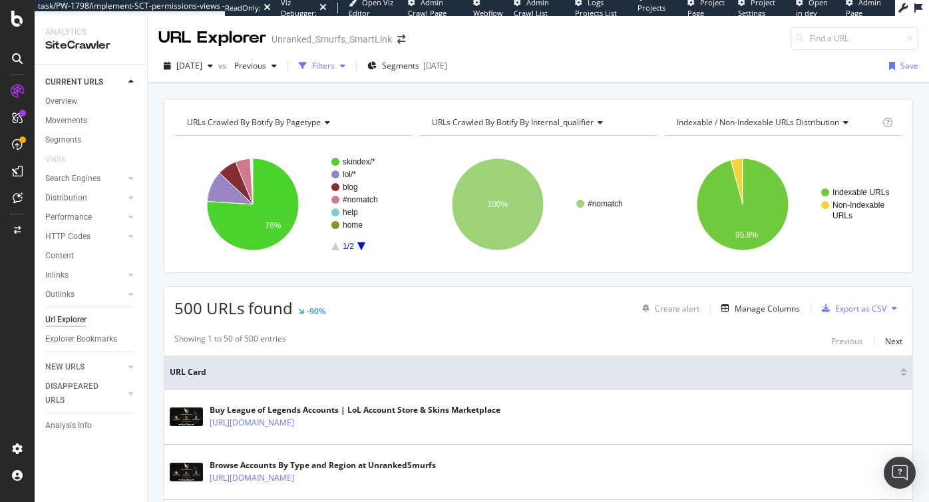
click at [335, 64] on div "Filters" at bounding box center [323, 65] width 23 height 11
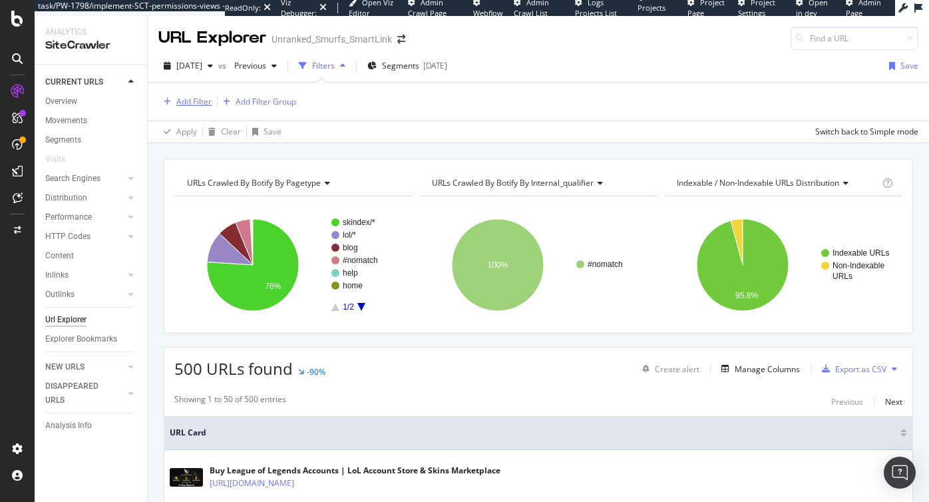
click at [182, 102] on div "Add Filter" at bounding box center [193, 101] width 35 height 11
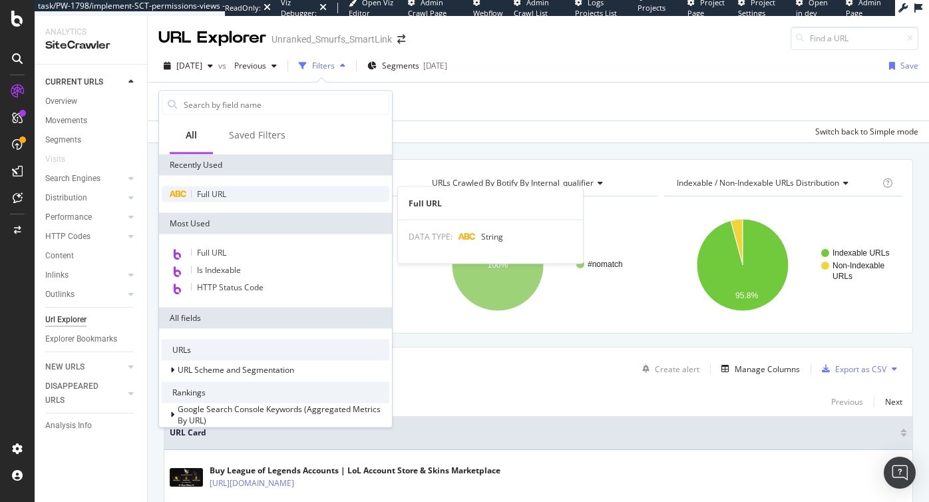
click at [207, 191] on span "Full URL" at bounding box center [211, 193] width 29 height 11
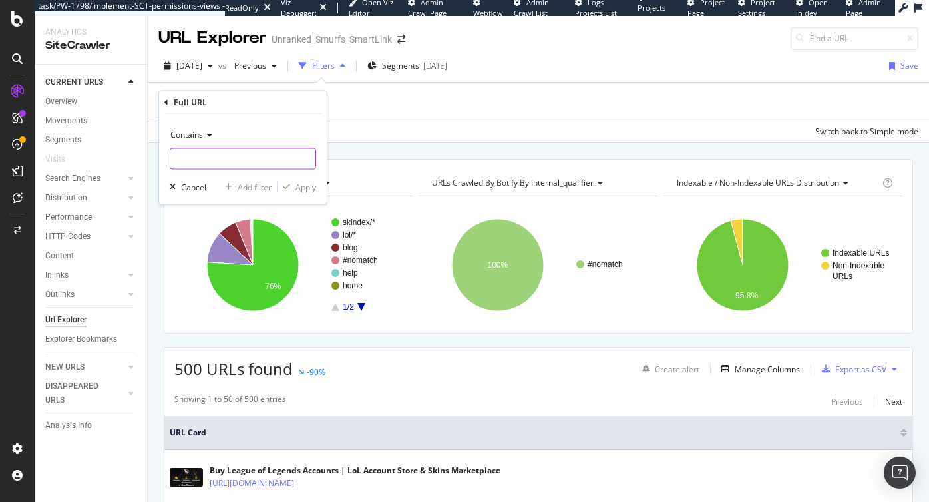
click at [198, 155] on input "text" at bounding box center [242, 158] width 145 height 21
paste input "[URL][DOMAIN_NAME]"
type input "[URL][DOMAIN_NAME]"
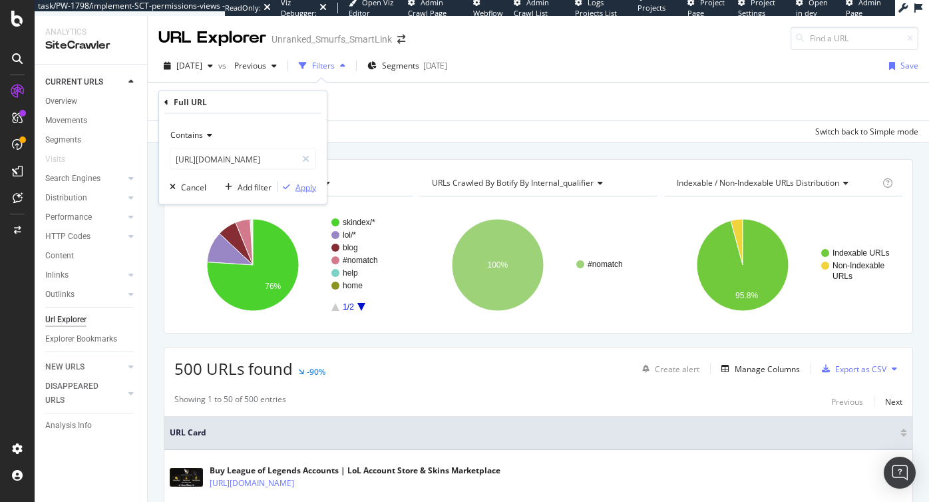
click at [304, 188] on div "Apply" at bounding box center [305, 186] width 21 height 11
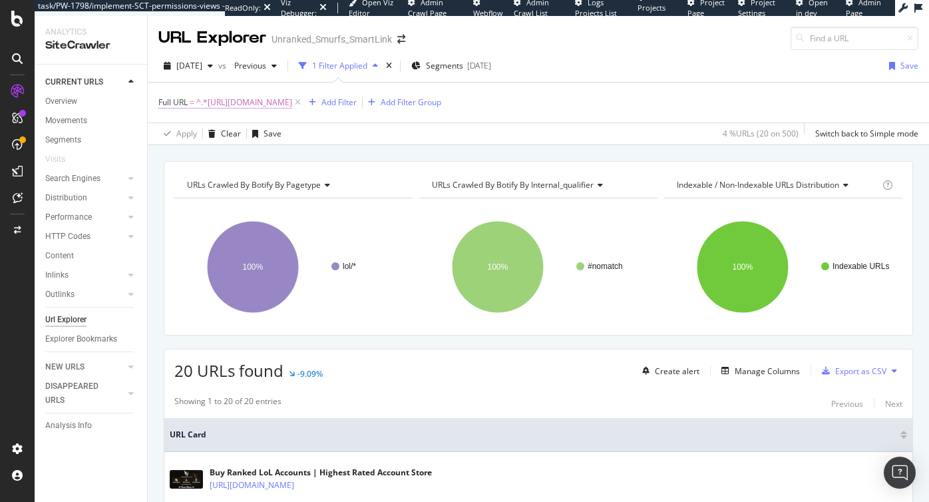
click at [292, 104] on span "^.*[URL][DOMAIN_NAME]" at bounding box center [244, 102] width 96 height 19
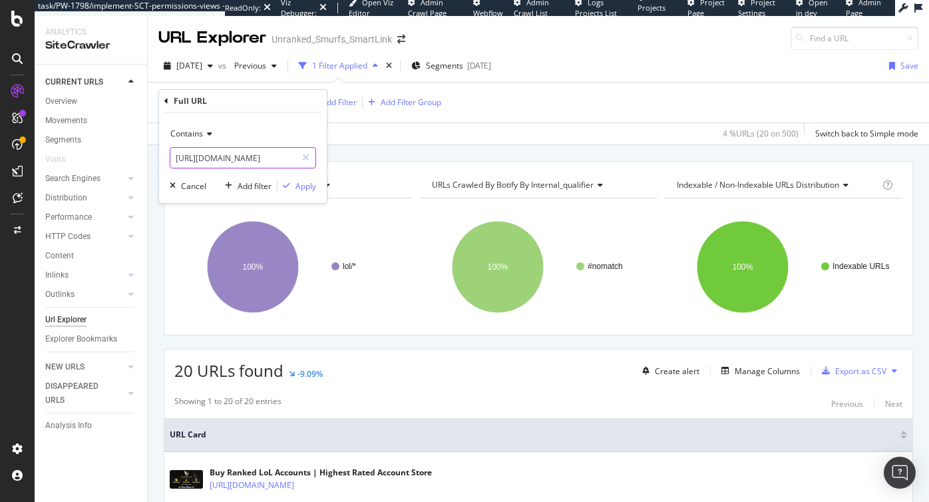
click at [272, 155] on input "[URL][DOMAIN_NAME]" at bounding box center [233, 157] width 126 height 21
paste input "pbe-account<"
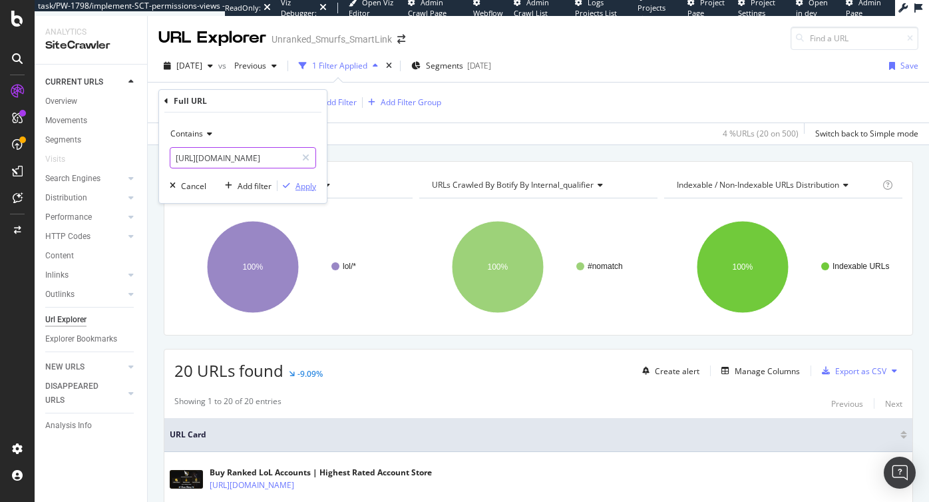
type input "[URL][DOMAIN_NAME]"
click at [306, 186] on div "Apply" at bounding box center [305, 185] width 21 height 11
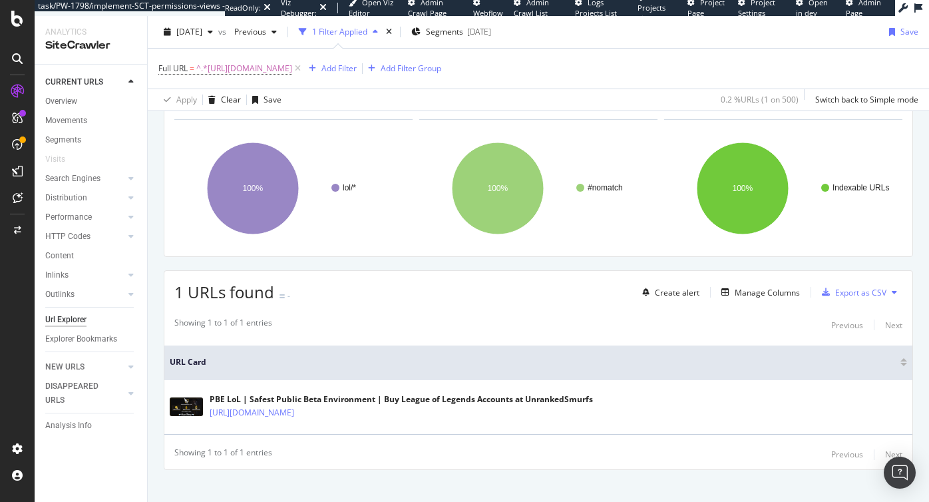
scroll to position [93, 0]
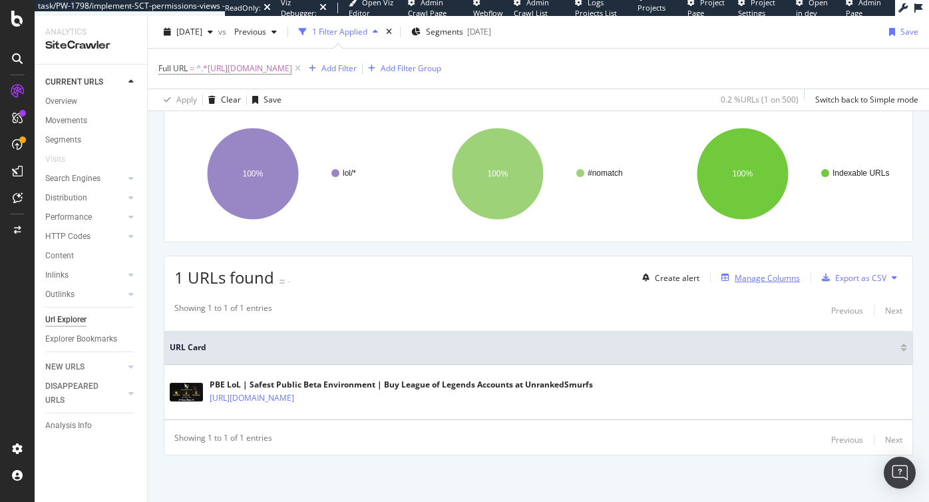
click at [765, 279] on div "Manage Columns" at bounding box center [766, 277] width 65 height 11
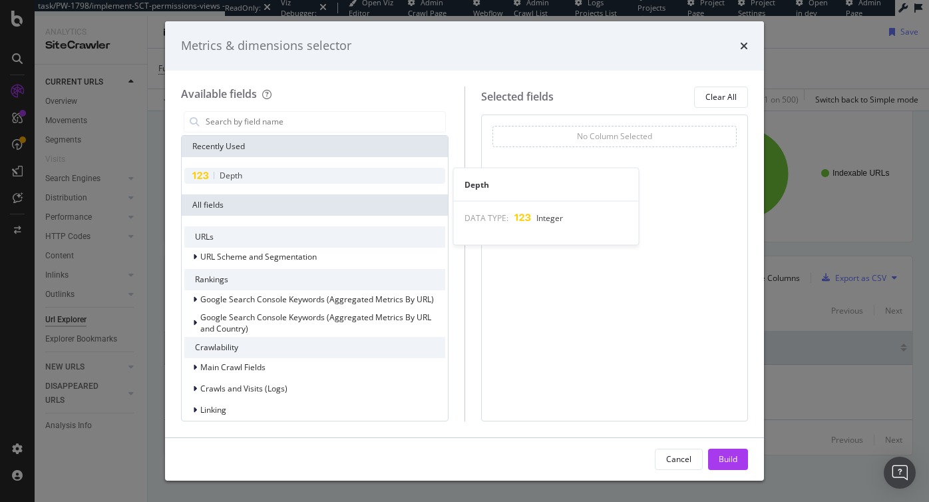
click at [265, 179] on div "Depth" at bounding box center [314, 176] width 261 height 16
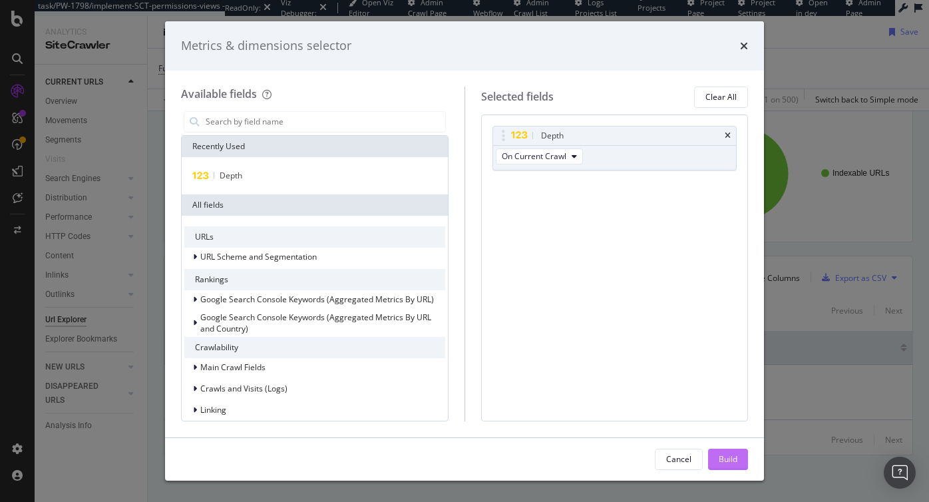
click at [720, 461] on div "Build" at bounding box center [727, 458] width 19 height 11
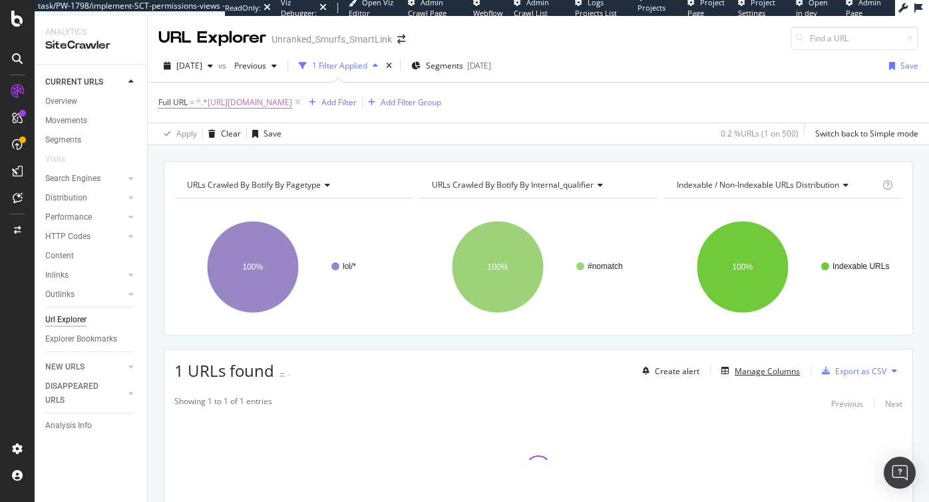
scroll to position [93, 0]
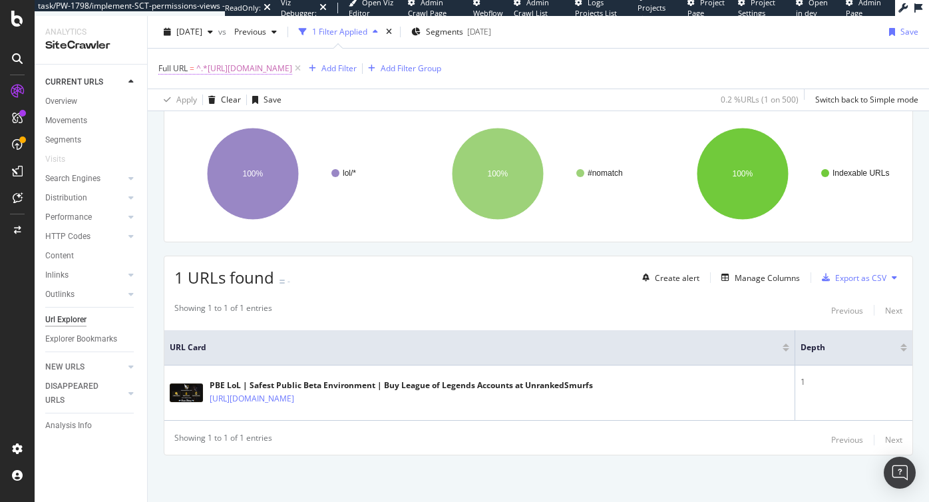
click at [292, 62] on span "^.*[URL][DOMAIN_NAME]" at bounding box center [244, 68] width 96 height 19
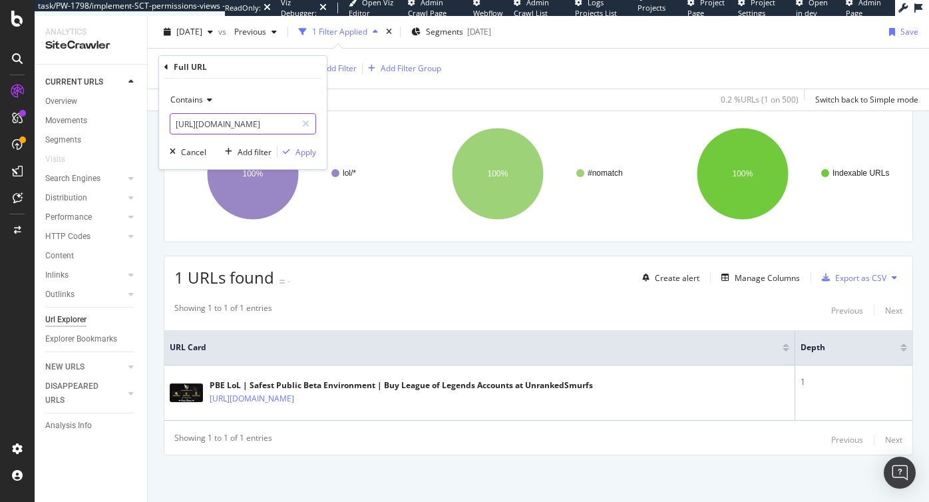
click at [277, 124] on input "[URL][DOMAIN_NAME]" at bounding box center [233, 123] width 126 height 21
paste input "buy-skins?skins=Championship+Riven"
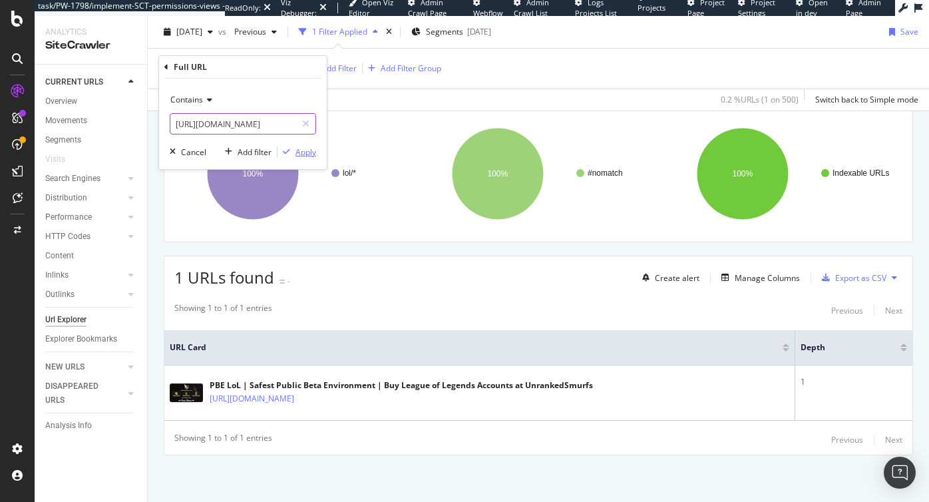
type input "[URL][DOMAIN_NAME]"
click at [307, 148] on div "Apply" at bounding box center [305, 151] width 21 height 11
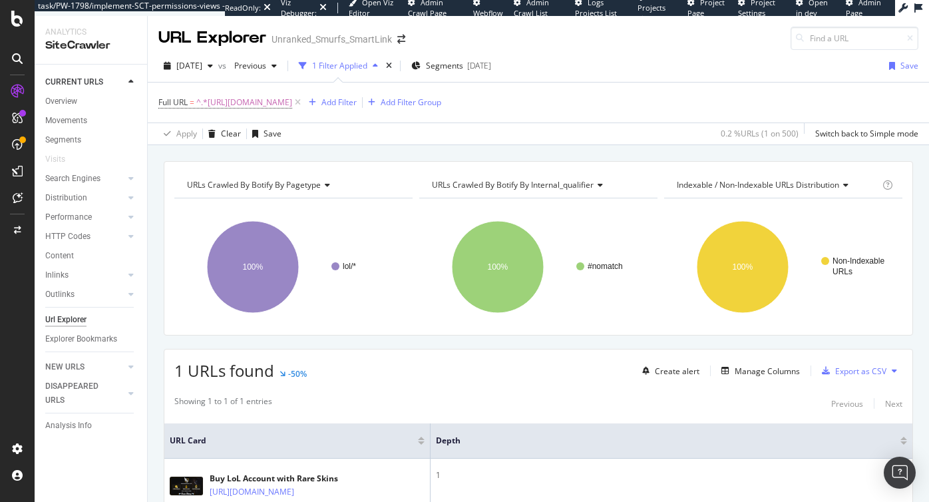
scroll to position [102, 0]
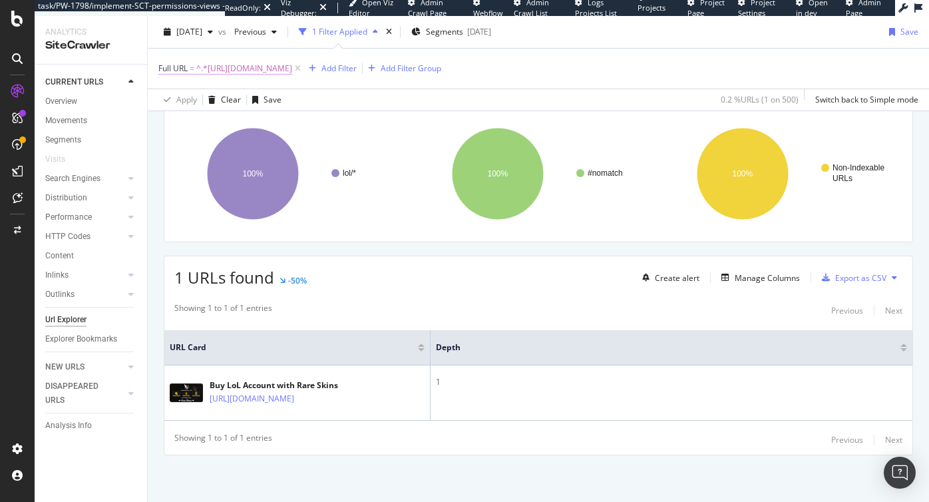
click at [292, 70] on span "^.*[URL][DOMAIN_NAME]" at bounding box center [244, 68] width 96 height 19
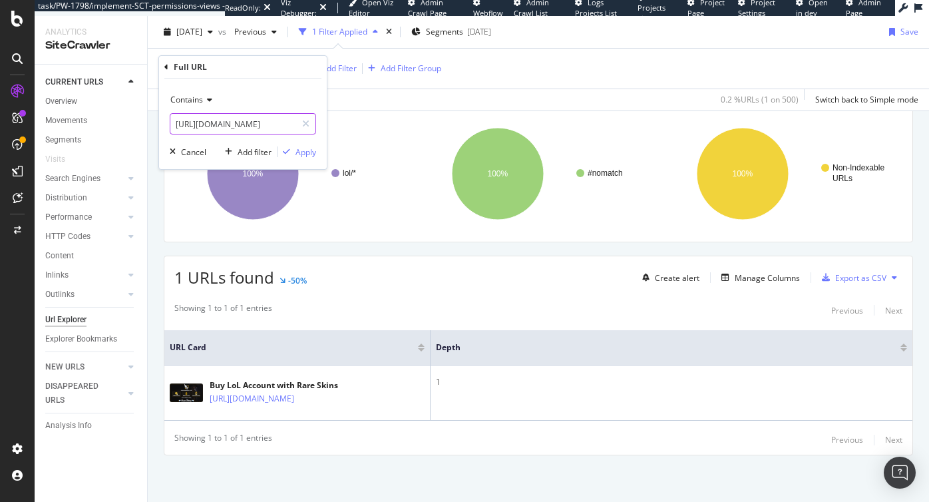
click at [228, 122] on input "[URL][DOMAIN_NAME]" at bounding box center [233, 123] width 126 height 21
paste input "Silver+Kayle"
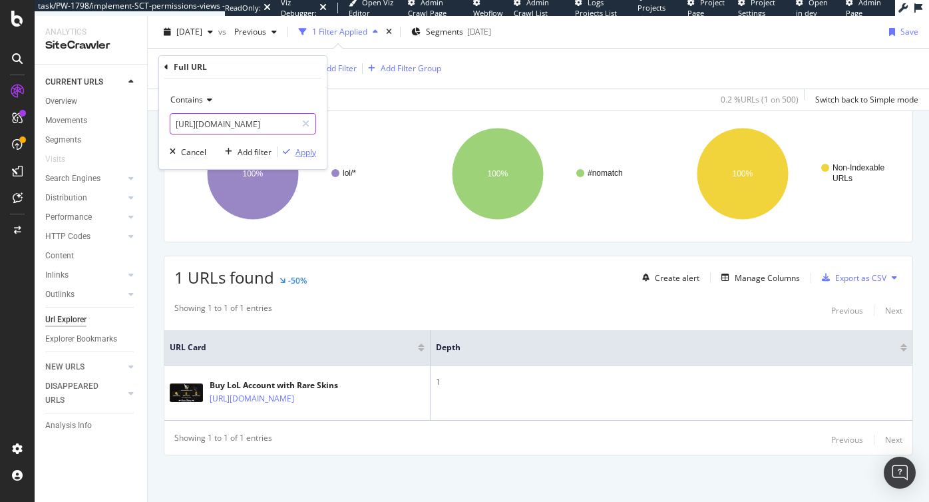
type input "[URL][DOMAIN_NAME]"
click at [299, 152] on div "Apply" at bounding box center [305, 151] width 21 height 11
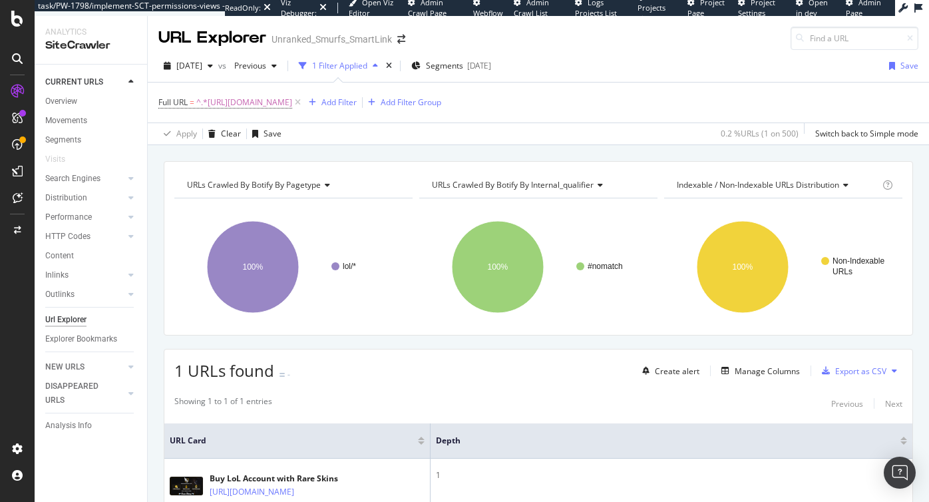
scroll to position [93, 0]
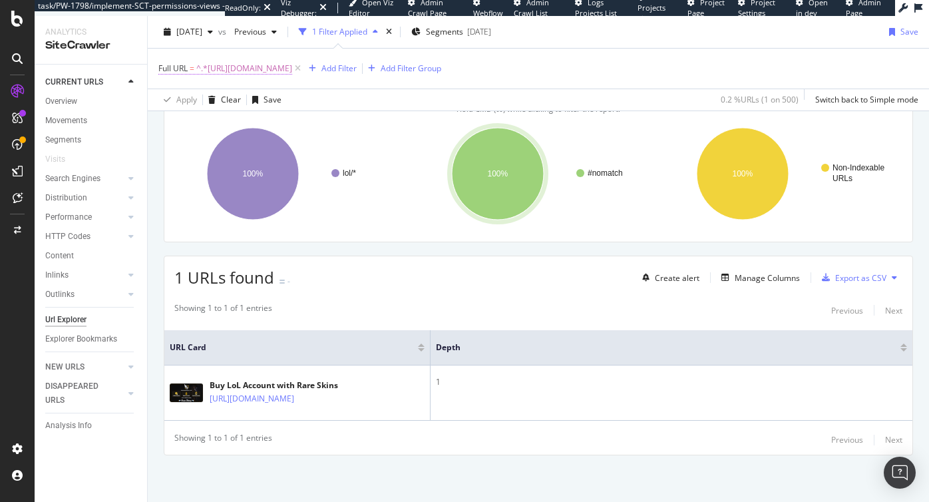
click at [292, 68] on span "^.*[URL][DOMAIN_NAME]" at bounding box center [244, 68] width 96 height 19
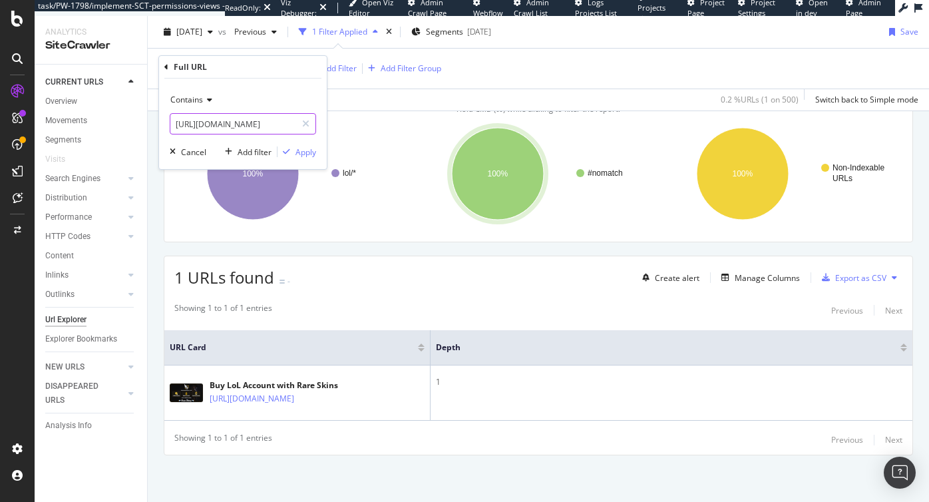
click at [280, 122] on input "[URL][DOMAIN_NAME]" at bounding box center [233, 123] width 126 height 21
paste input "/dm49rA8o-silver-kayle-and-victorious-[PERSON_NAME]"
type input "[URL][DOMAIN_NAME]"
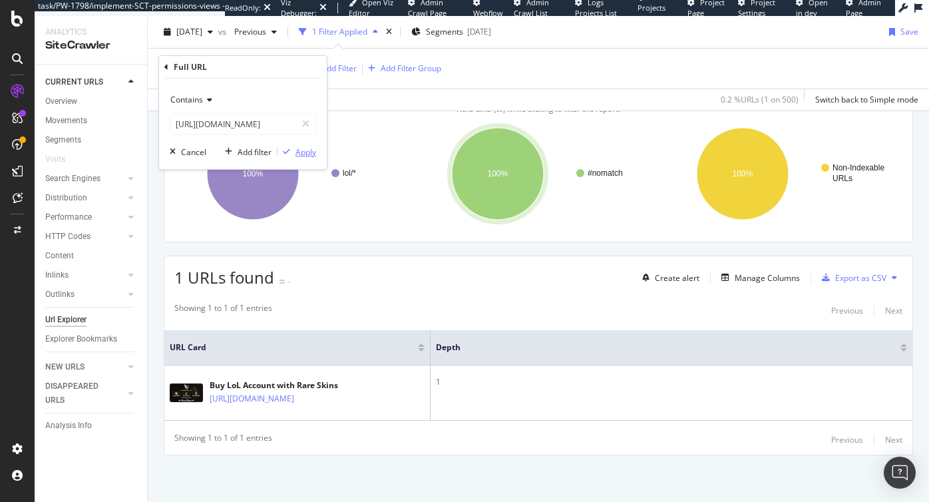
click at [307, 152] on div "Apply" at bounding box center [305, 151] width 21 height 11
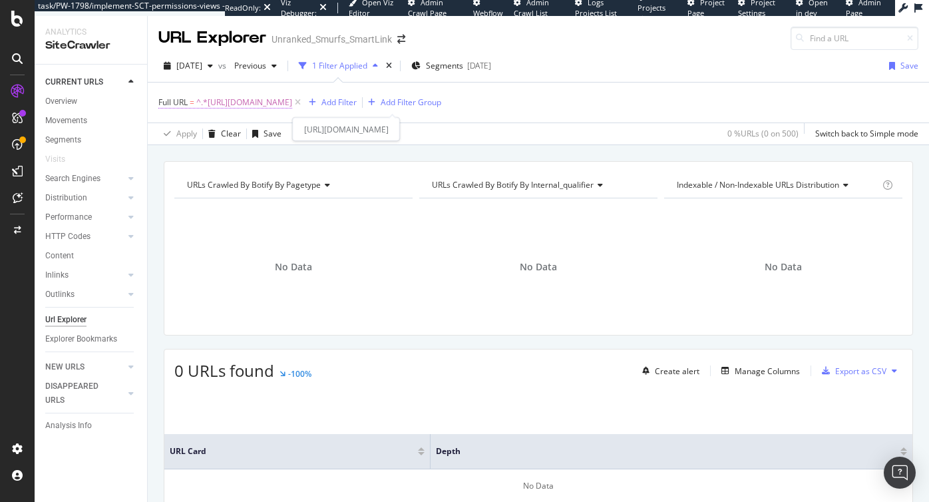
click at [292, 99] on span "^.*[URL][DOMAIN_NAME]" at bounding box center [244, 102] width 96 height 19
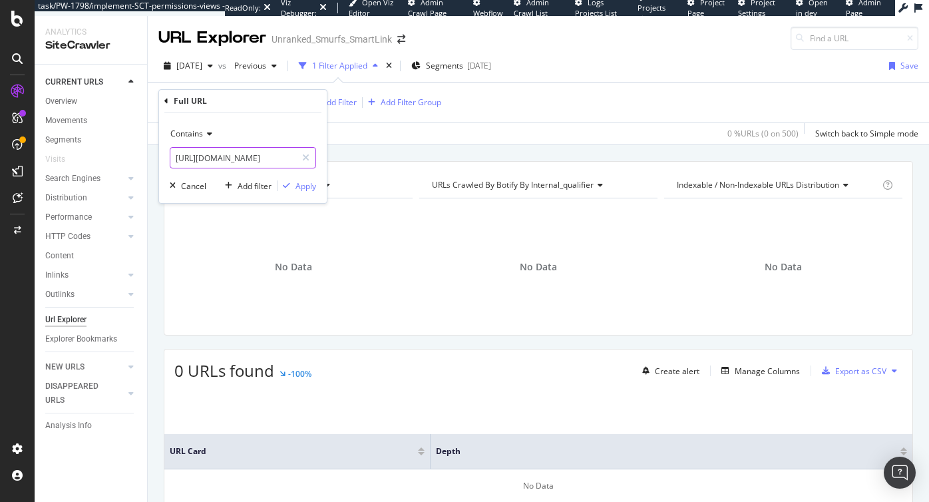
click at [243, 152] on input "[URL][DOMAIN_NAME]" at bounding box center [233, 157] width 126 height 21
click at [280, 160] on input "[URL][DOMAIN_NAME]" at bounding box center [233, 157] width 126 height 21
type input "[URL][DOMAIN_NAME]"
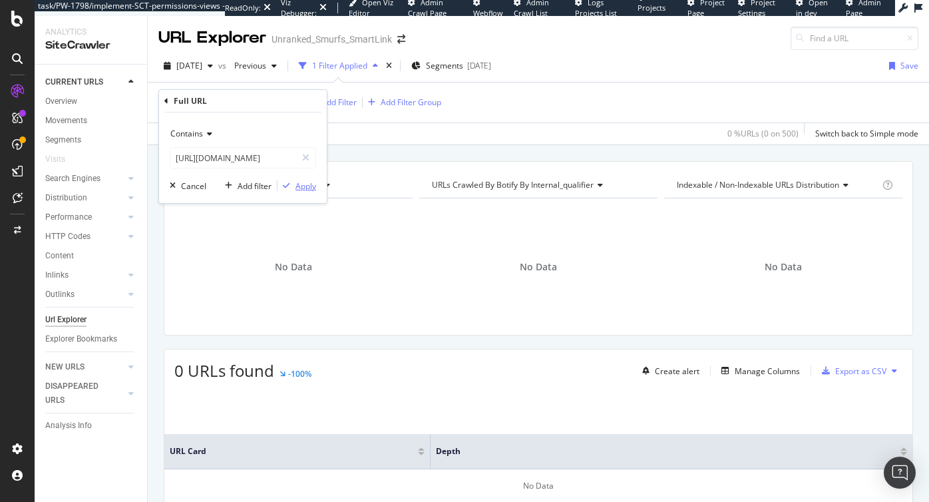
click at [308, 186] on div "Apply" at bounding box center [305, 185] width 21 height 11
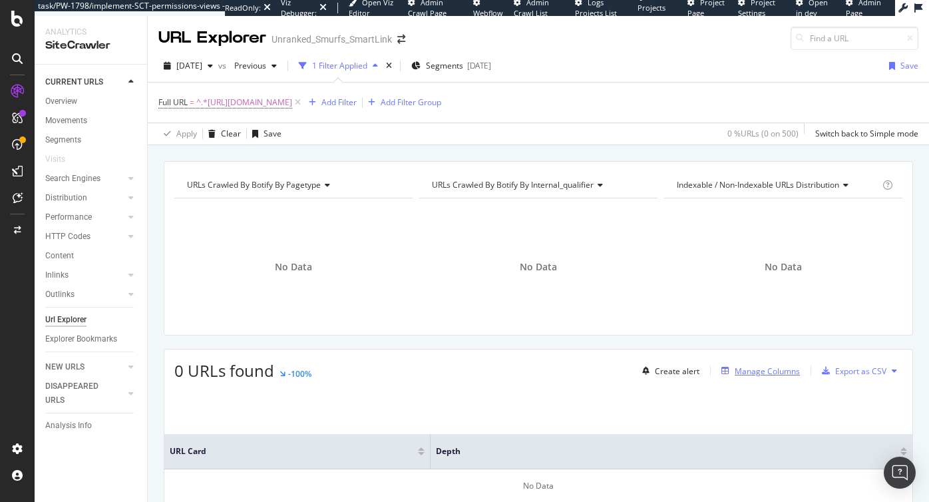
click at [780, 371] on div "Manage Columns" at bounding box center [766, 370] width 65 height 11
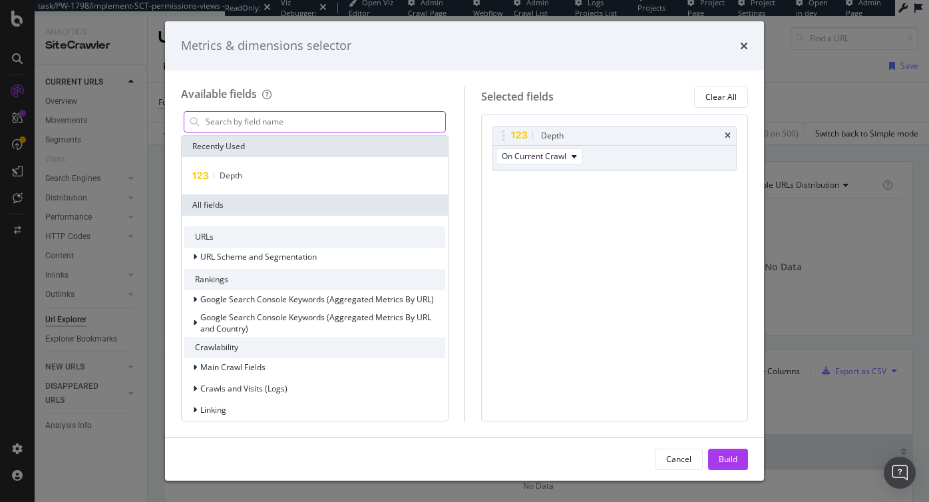
click at [253, 124] on input "modal" at bounding box center [324, 122] width 241 height 20
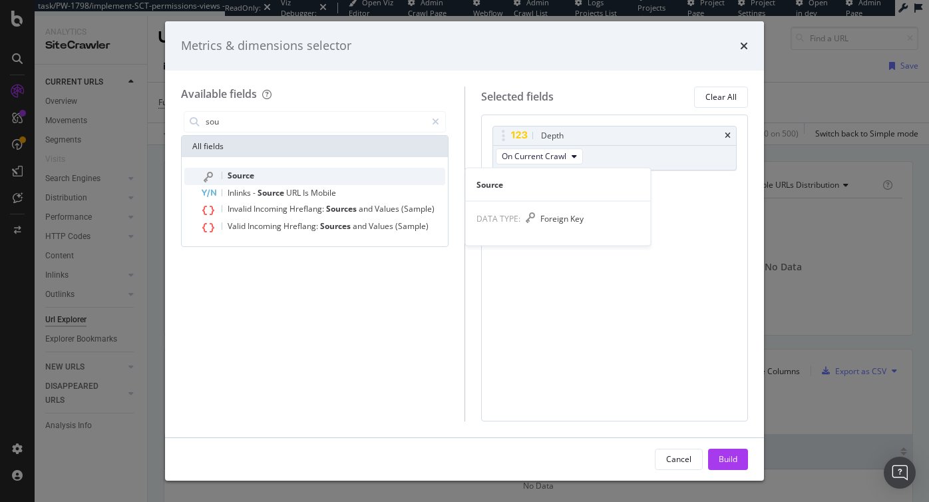
type input "sou"
click at [238, 173] on span "Source" at bounding box center [241, 175] width 27 height 11
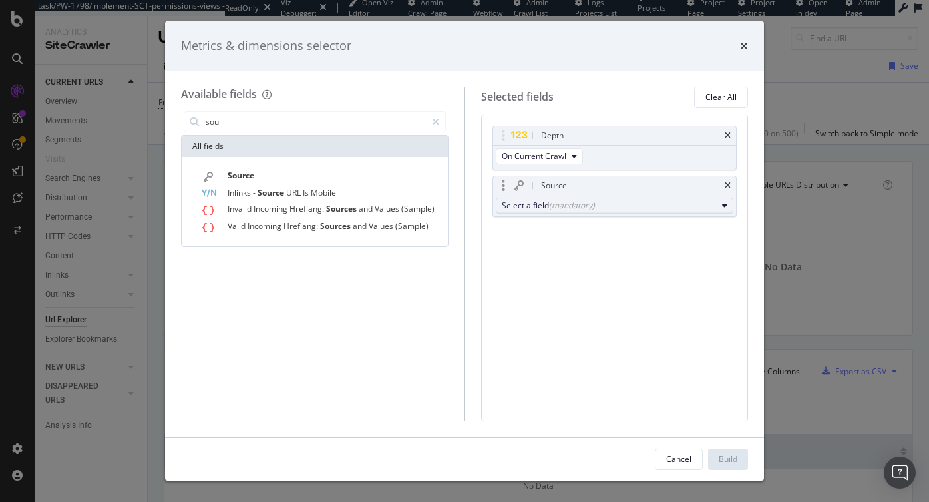
click at [592, 205] on div "(mandatory)" at bounding box center [572, 205] width 46 height 11
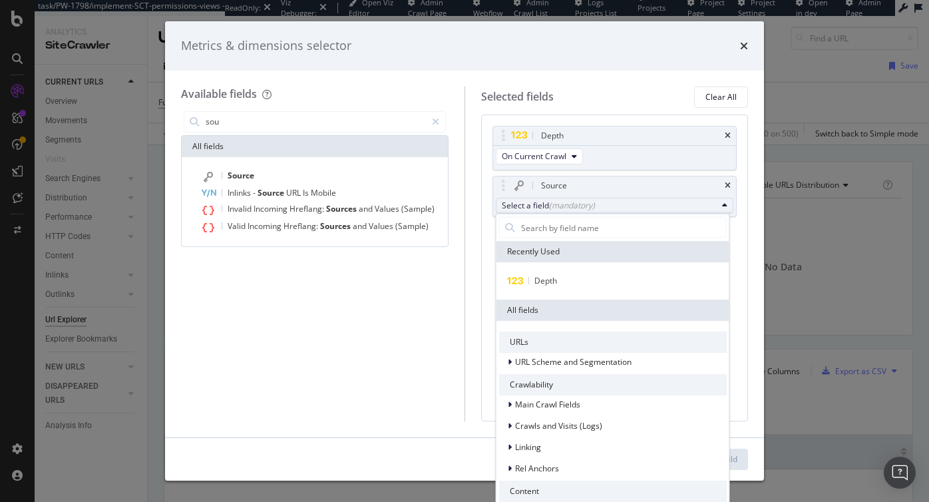
click at [446, 291] on div "sou All fields Source Inlinks - Source URL Is Mobile Invalid Incoming Hreflang:…" at bounding box center [314, 264] width 267 height 313
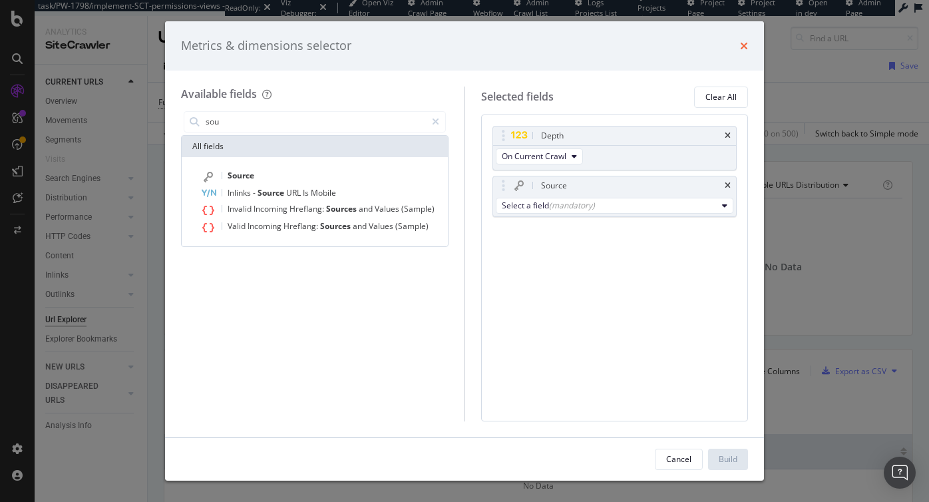
click at [743, 43] on icon "times" at bounding box center [744, 46] width 8 height 11
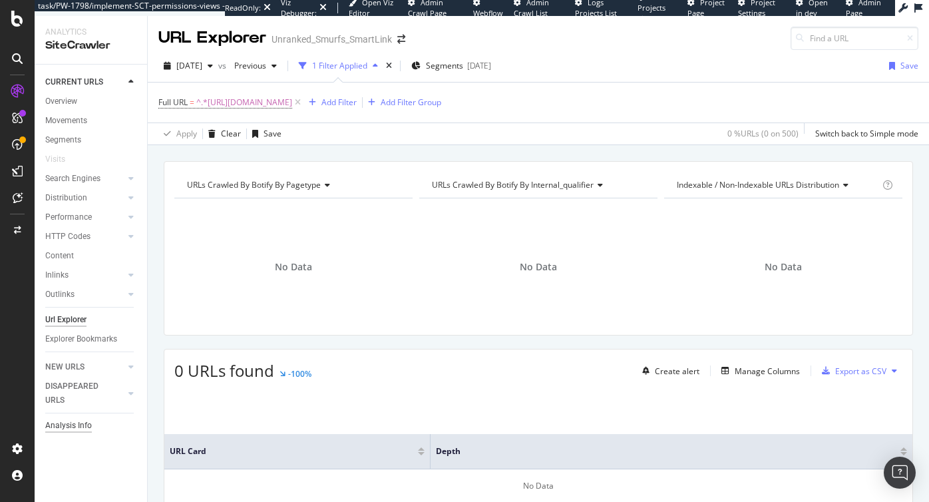
click at [65, 423] on div "Analysis Info" at bounding box center [68, 425] width 47 height 14
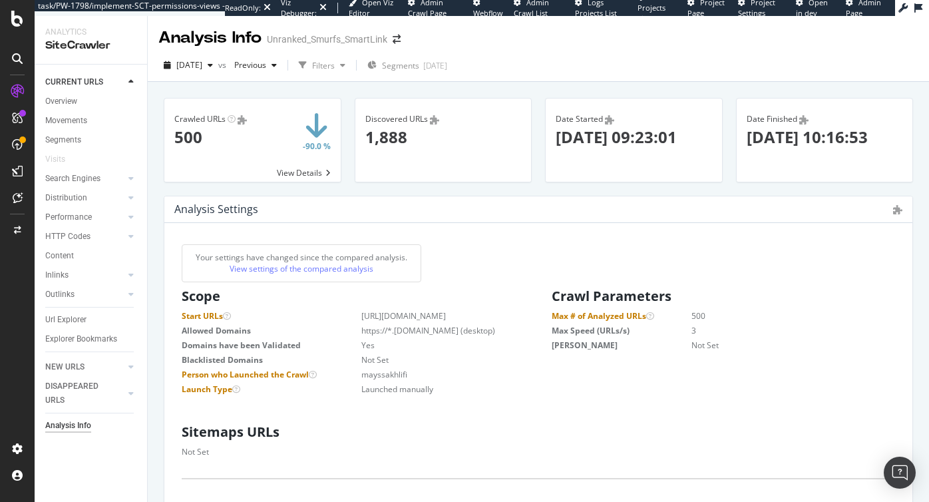
scroll to position [212, 349]
click at [432, 321] on dd "[URL][DOMAIN_NAME]" at bounding box center [426, 315] width 197 height 11
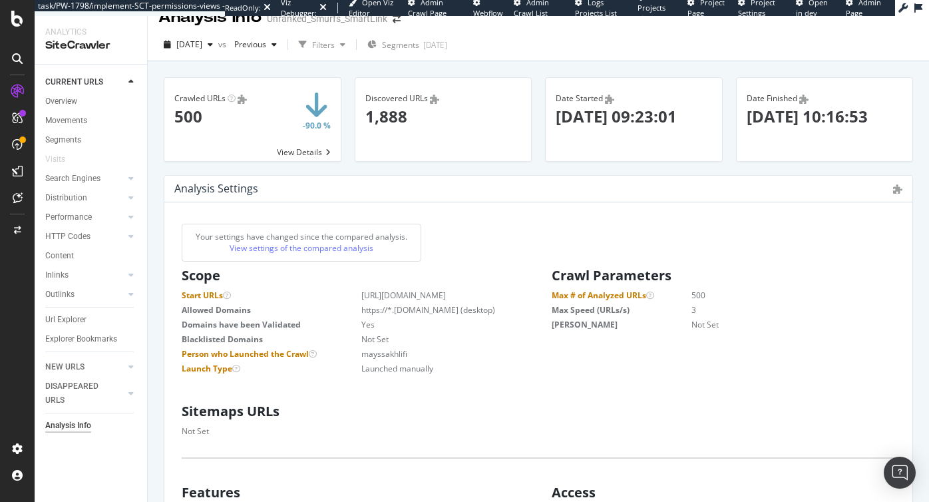
scroll to position [0, 0]
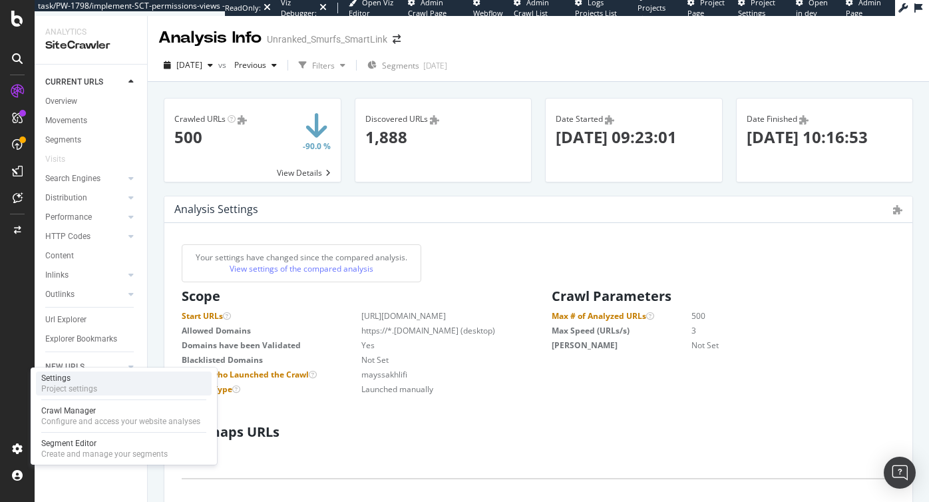
click at [76, 386] on div "Project settings" at bounding box center [69, 388] width 56 height 11
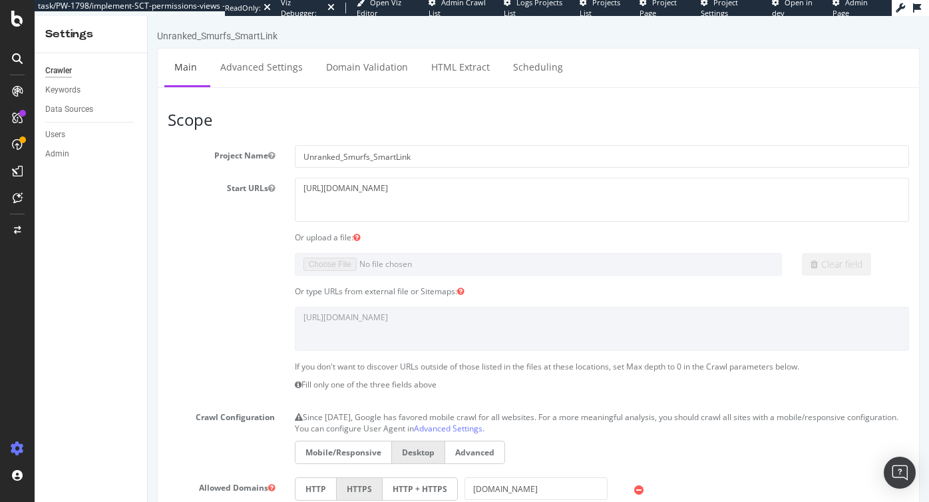
click at [187, 306] on section "Project Name Unranked_Smurfs_SmartLink Start URLs [URL][DOMAIN_NAME] Or upload …" at bounding box center [538, 418] width 741 height 547
